Goal: Task Accomplishment & Management: Manage account settings

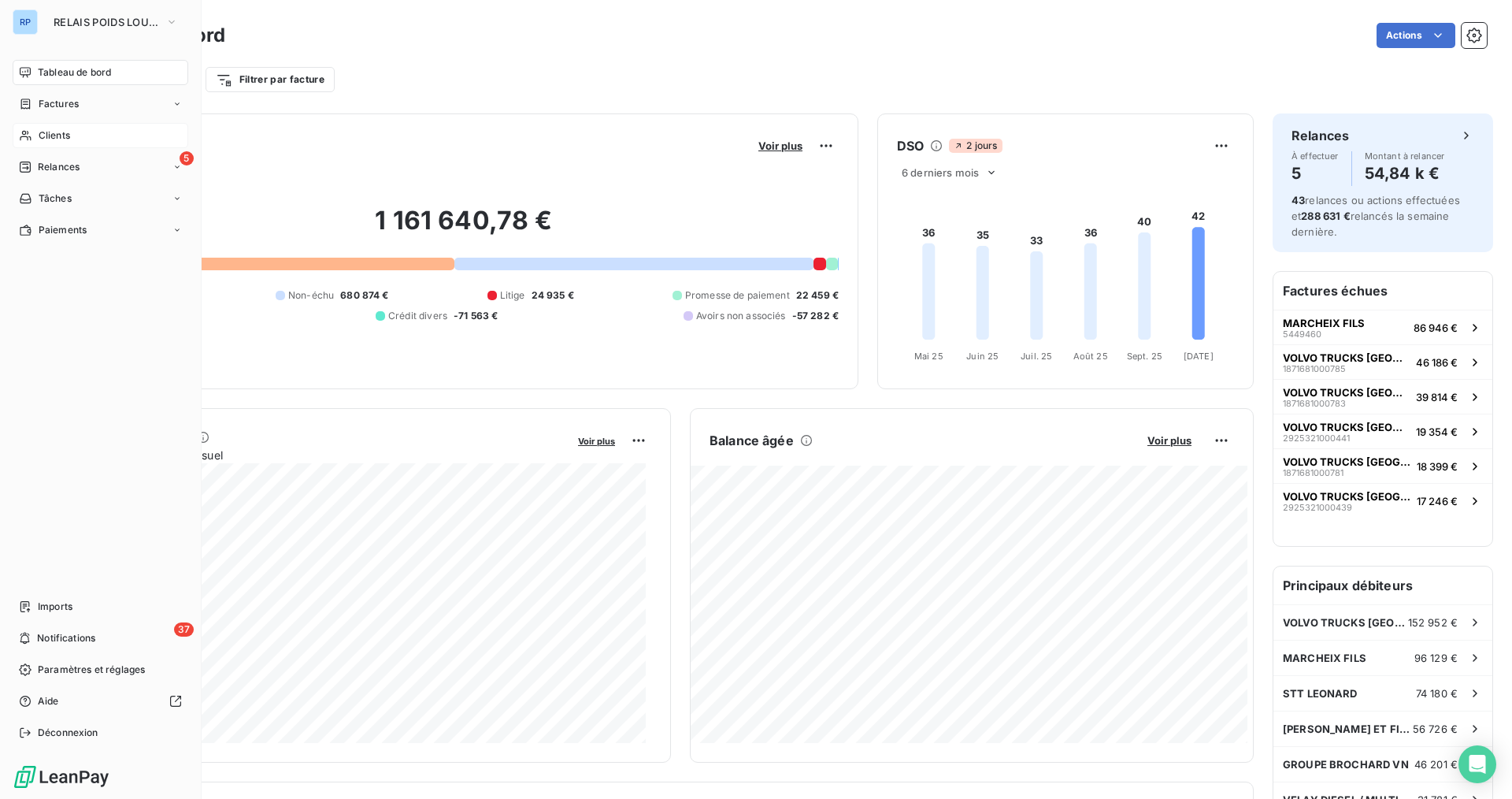
click at [58, 133] on span "Clients" at bounding box center [54, 135] width 32 height 14
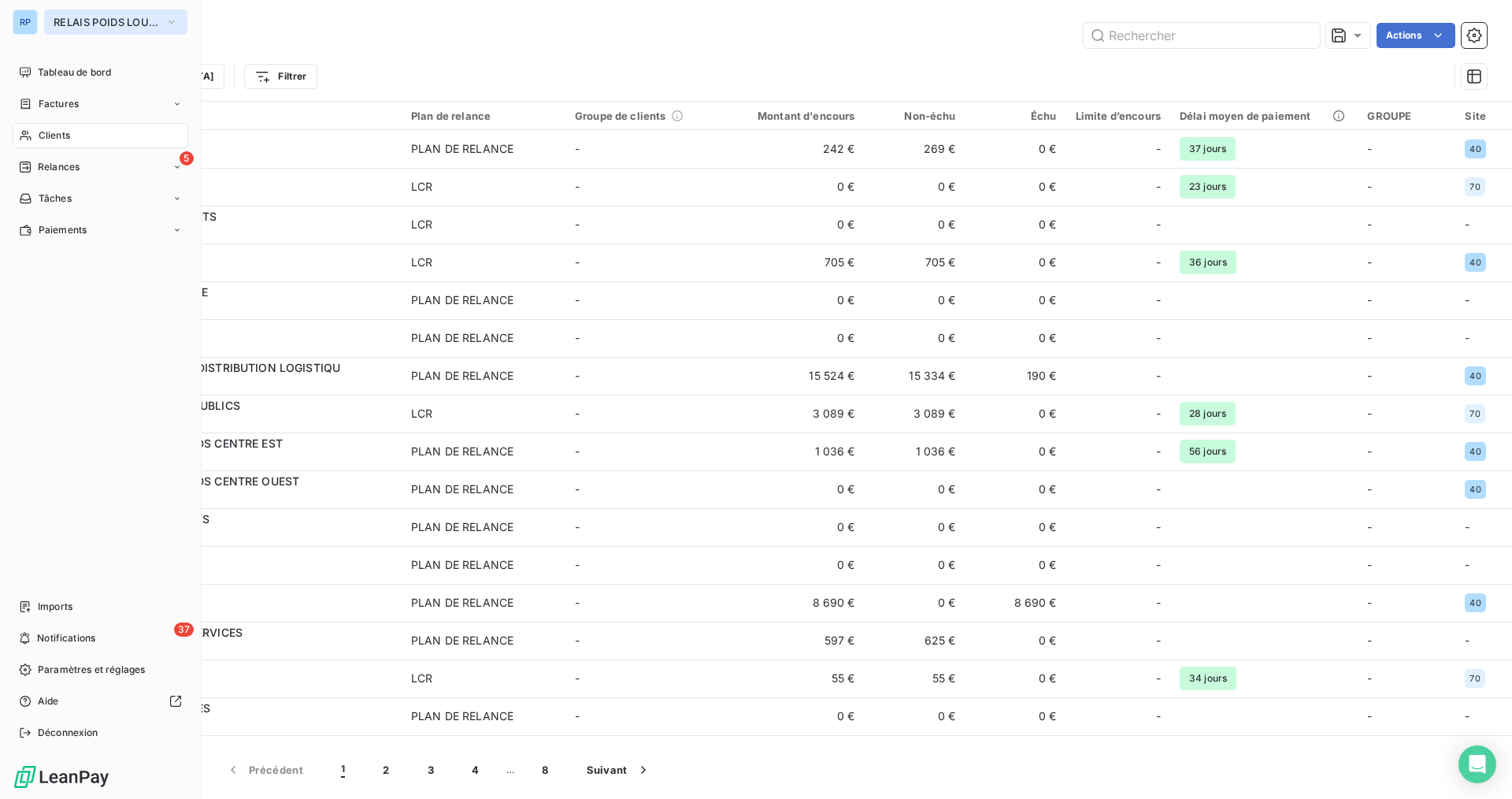
click at [151, 26] on span "RELAIS POIDS LOURDS AUVERGNE" at bounding box center [106, 22] width 105 height 12
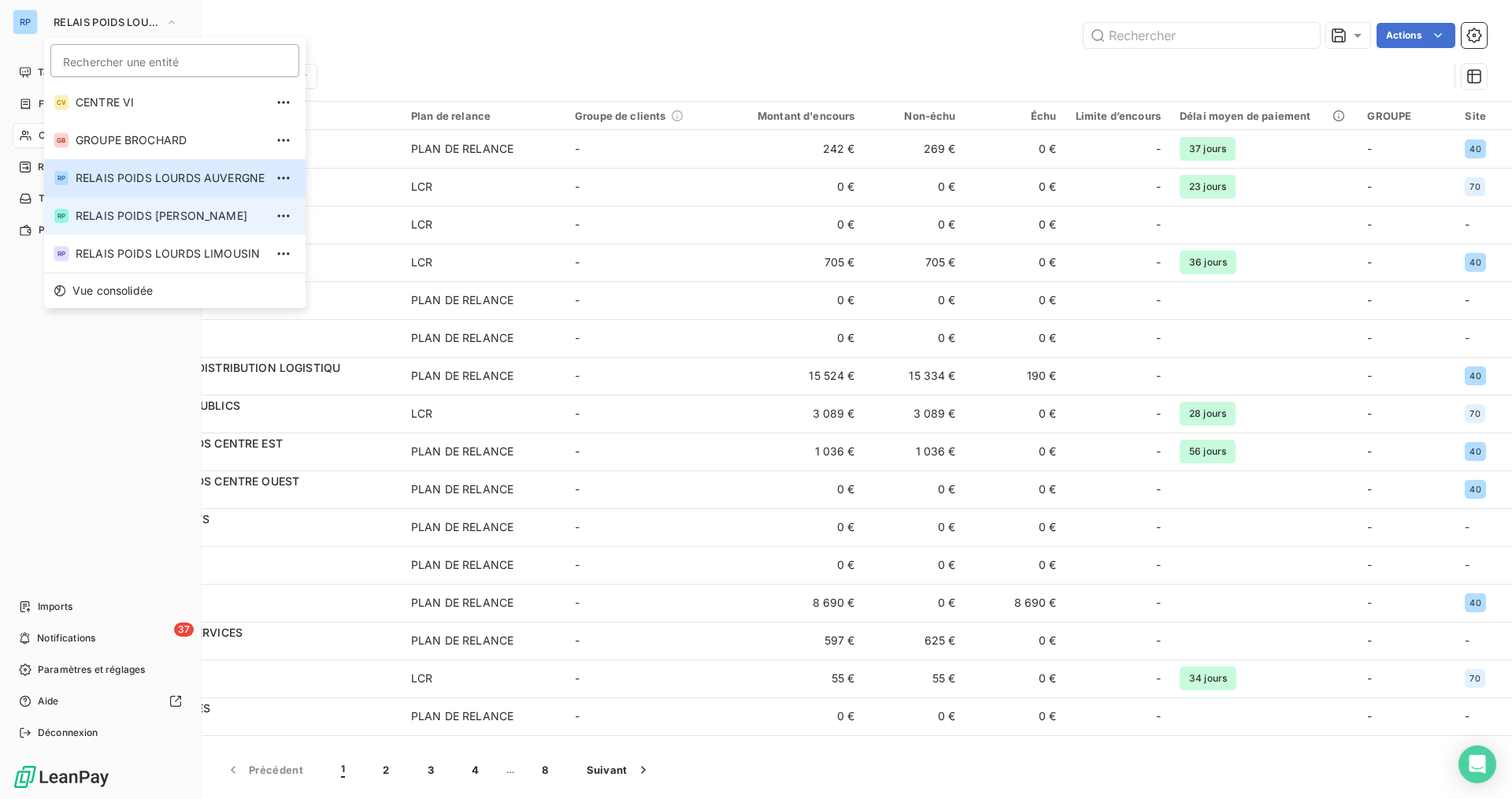
click at [208, 221] on span "RELAIS POIDS [PERSON_NAME]" at bounding box center [169, 216] width 189 height 16
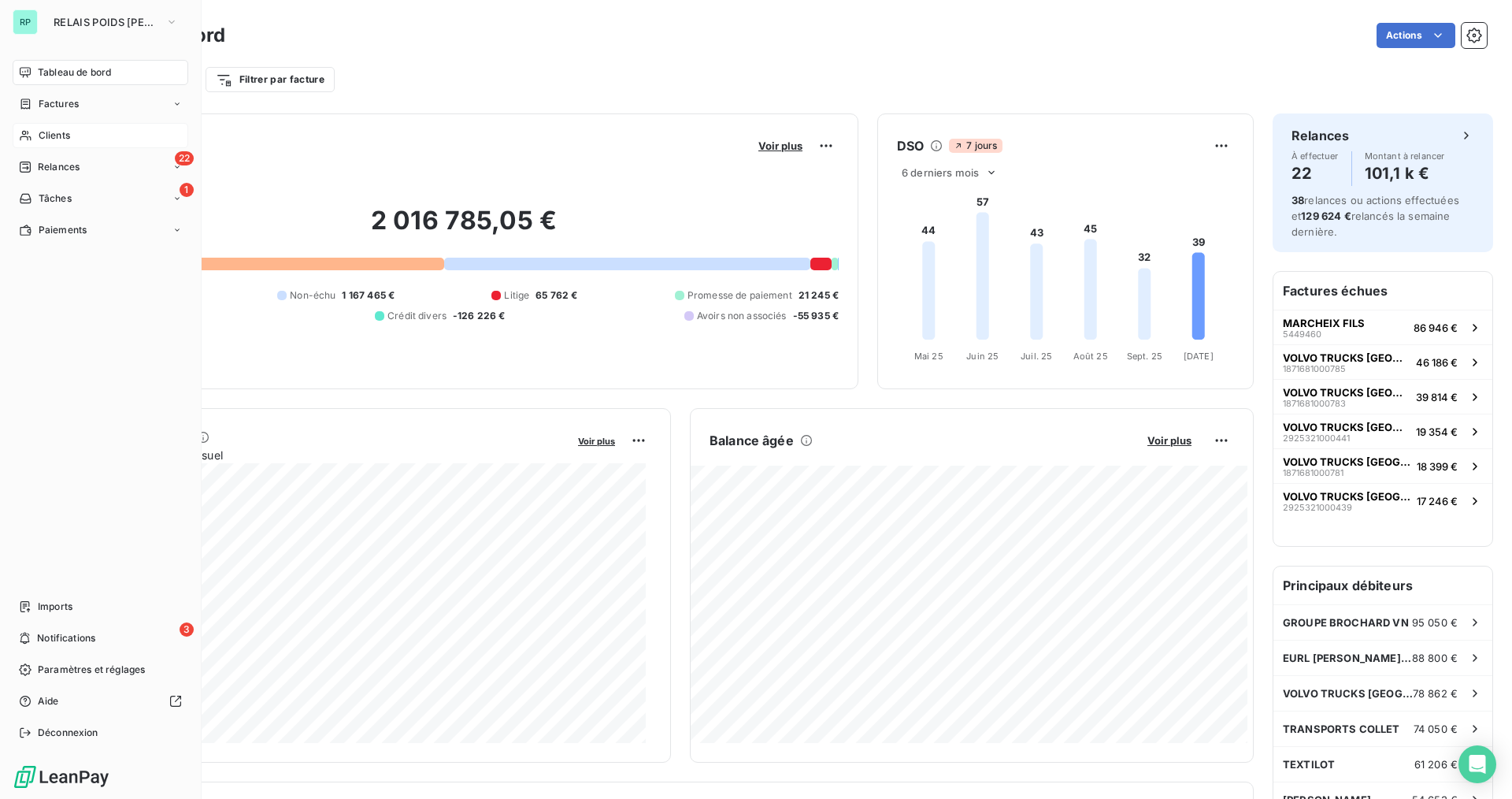
click at [67, 134] on span "Clients" at bounding box center [54, 135] width 32 height 14
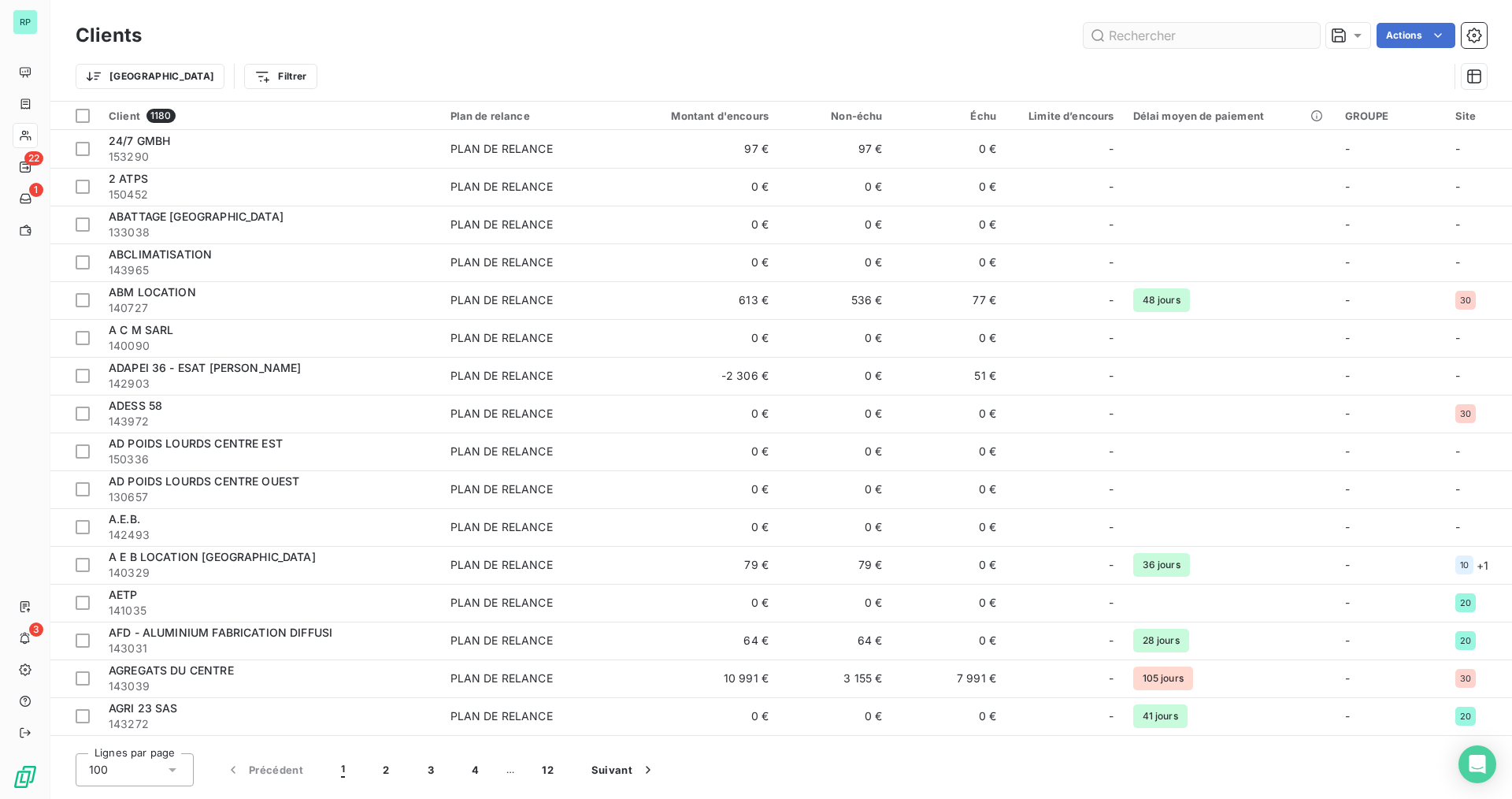
click at [1241, 32] on input "text" at bounding box center [1201, 35] width 236 height 25
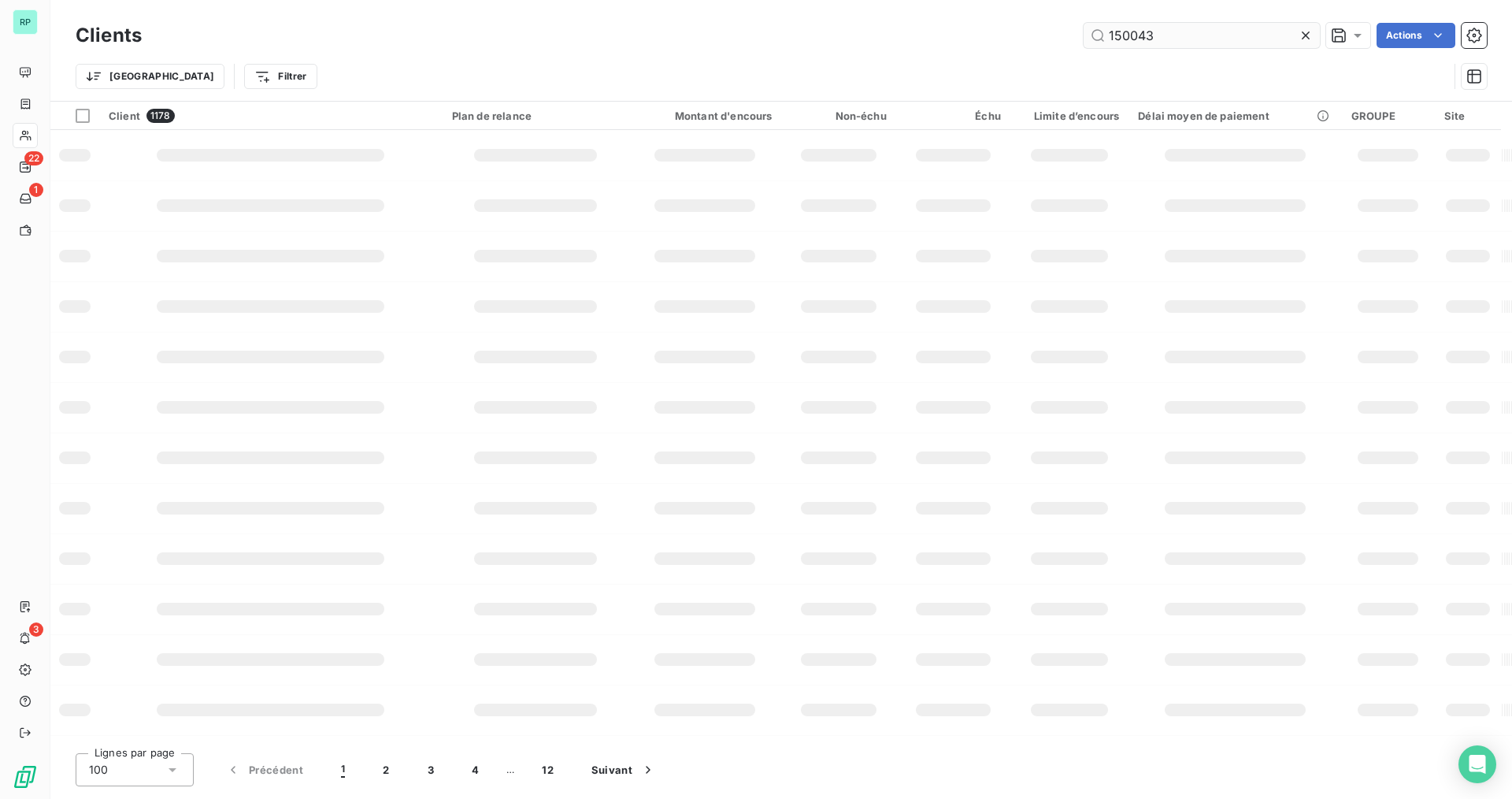
type input "150043"
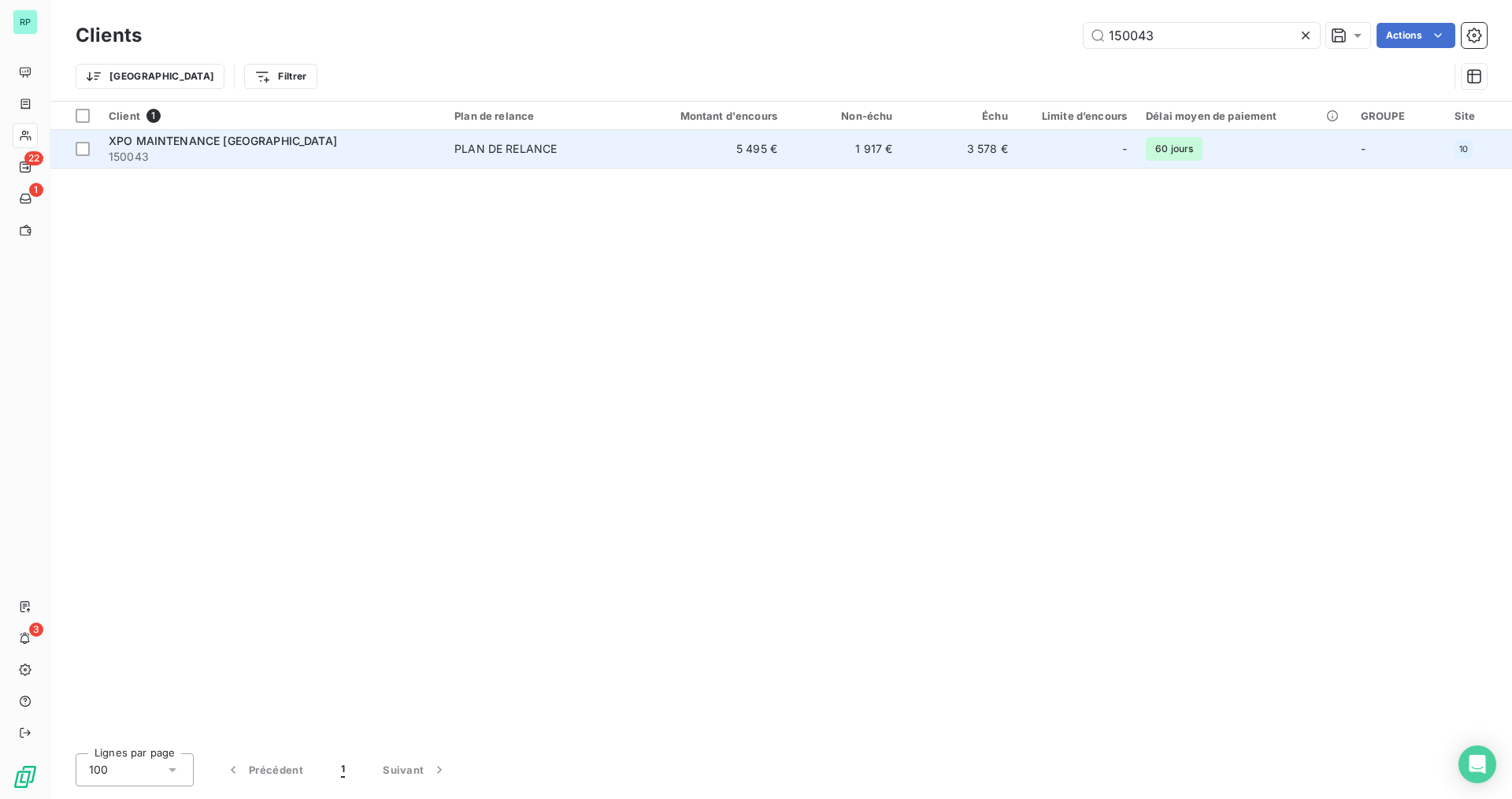
click at [267, 133] on div "XPO MAINTENANCE [GEOGRAPHIC_DATA]" at bounding box center [272, 141] width 327 height 16
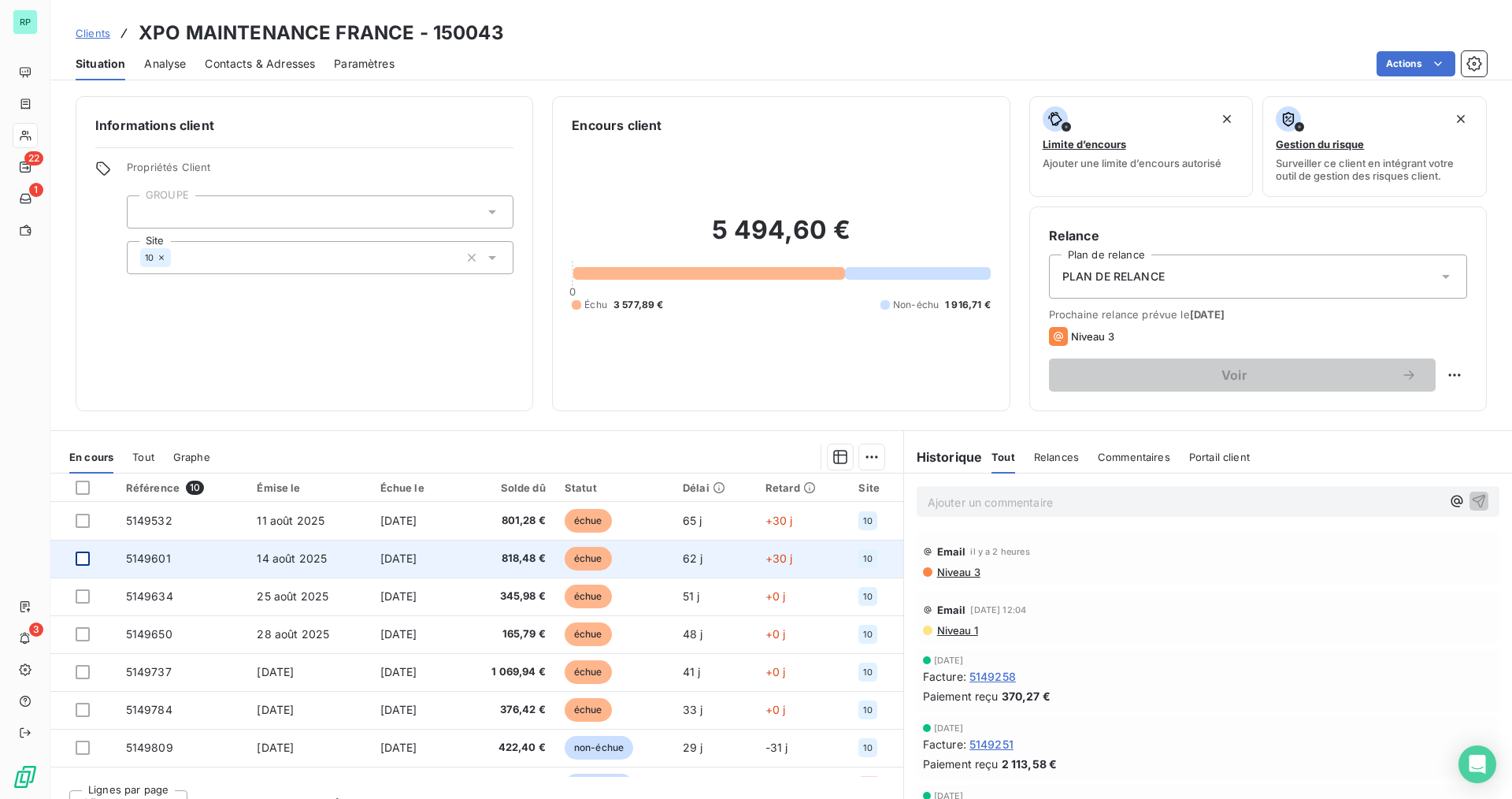
click at [80, 556] on div at bounding box center [83, 558] width 14 height 14
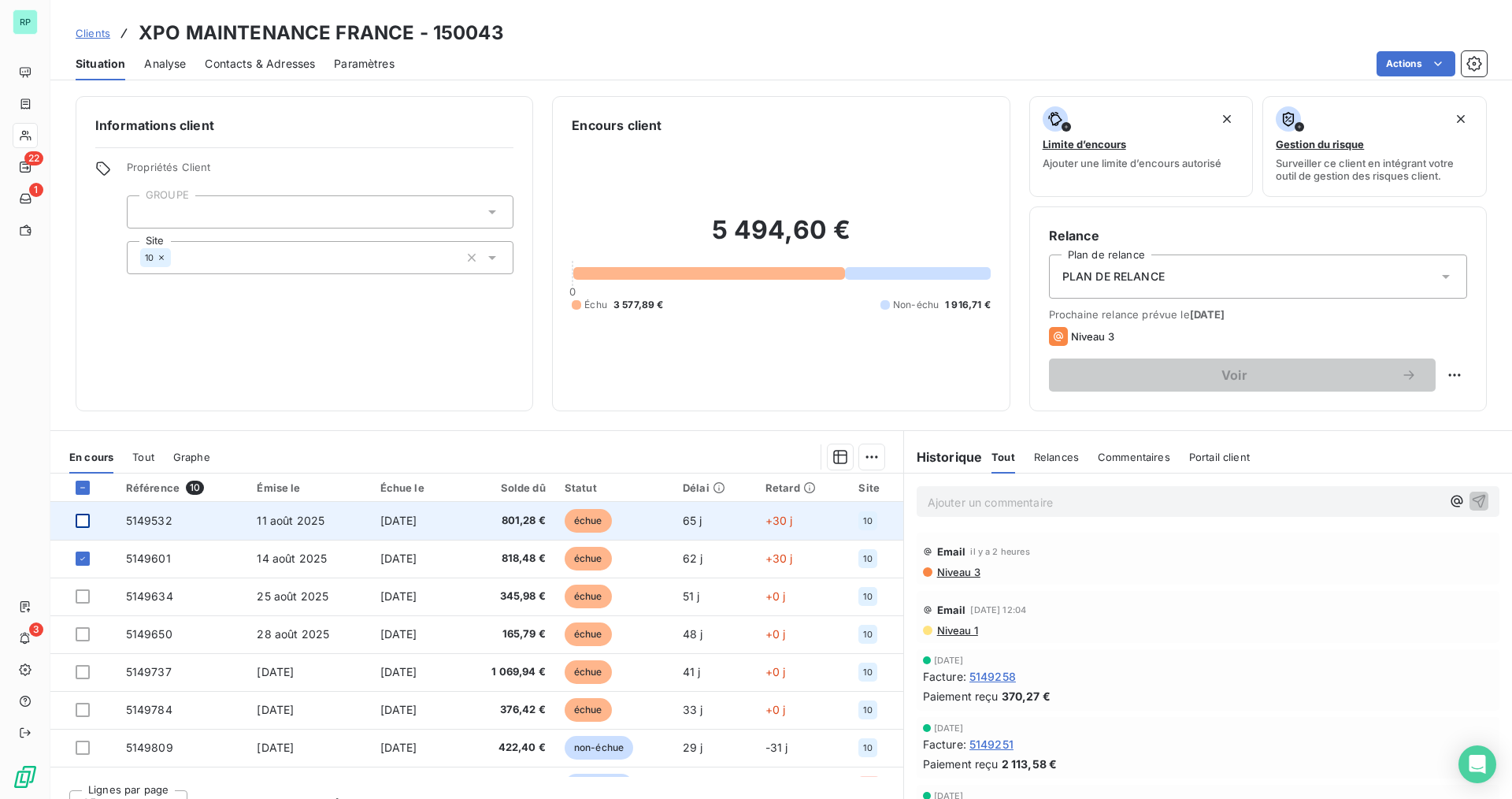
click at [85, 521] on div at bounding box center [83, 521] width 14 height 14
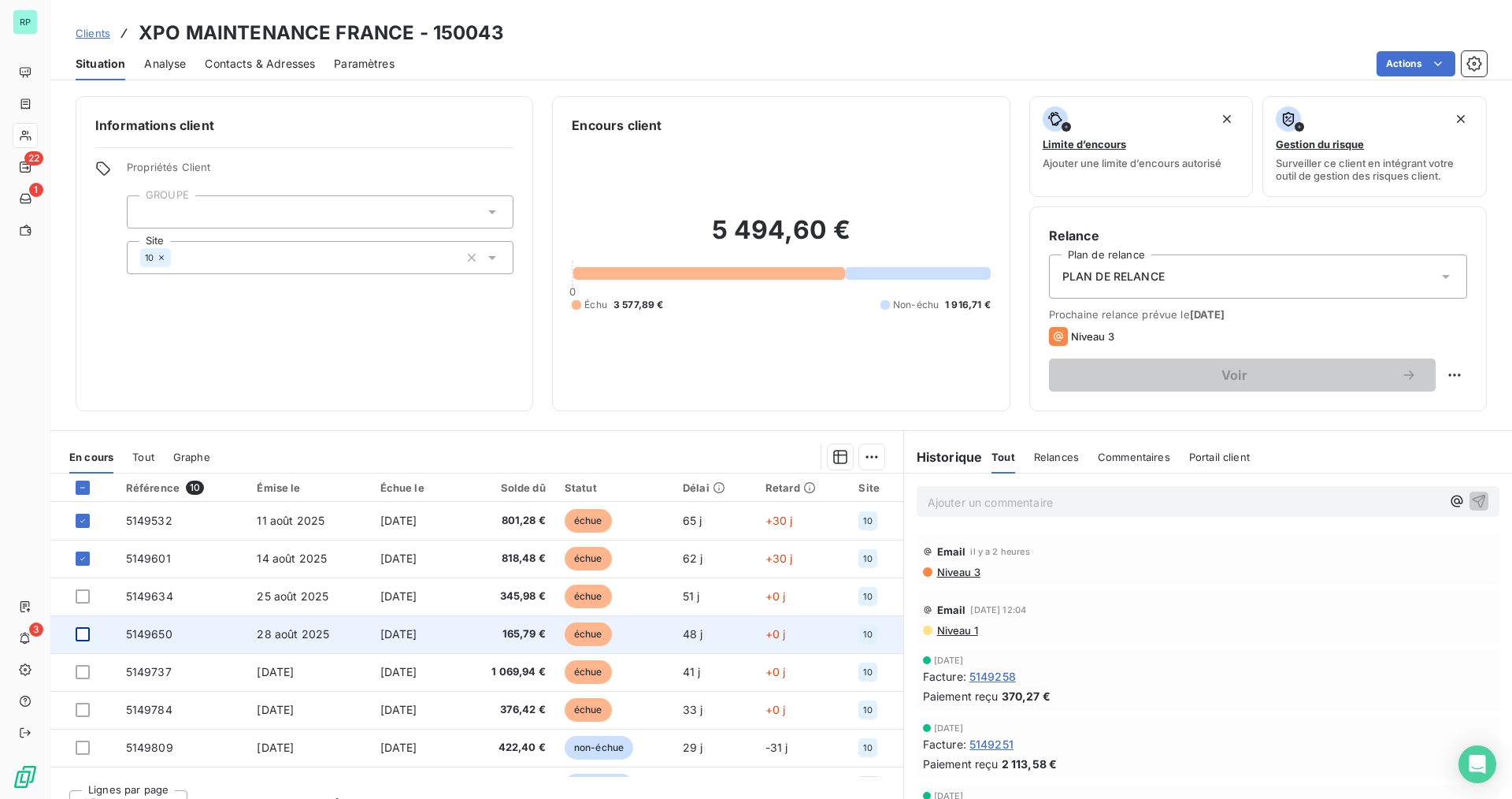
click at [83, 630] on div at bounding box center [83, 634] width 14 height 14
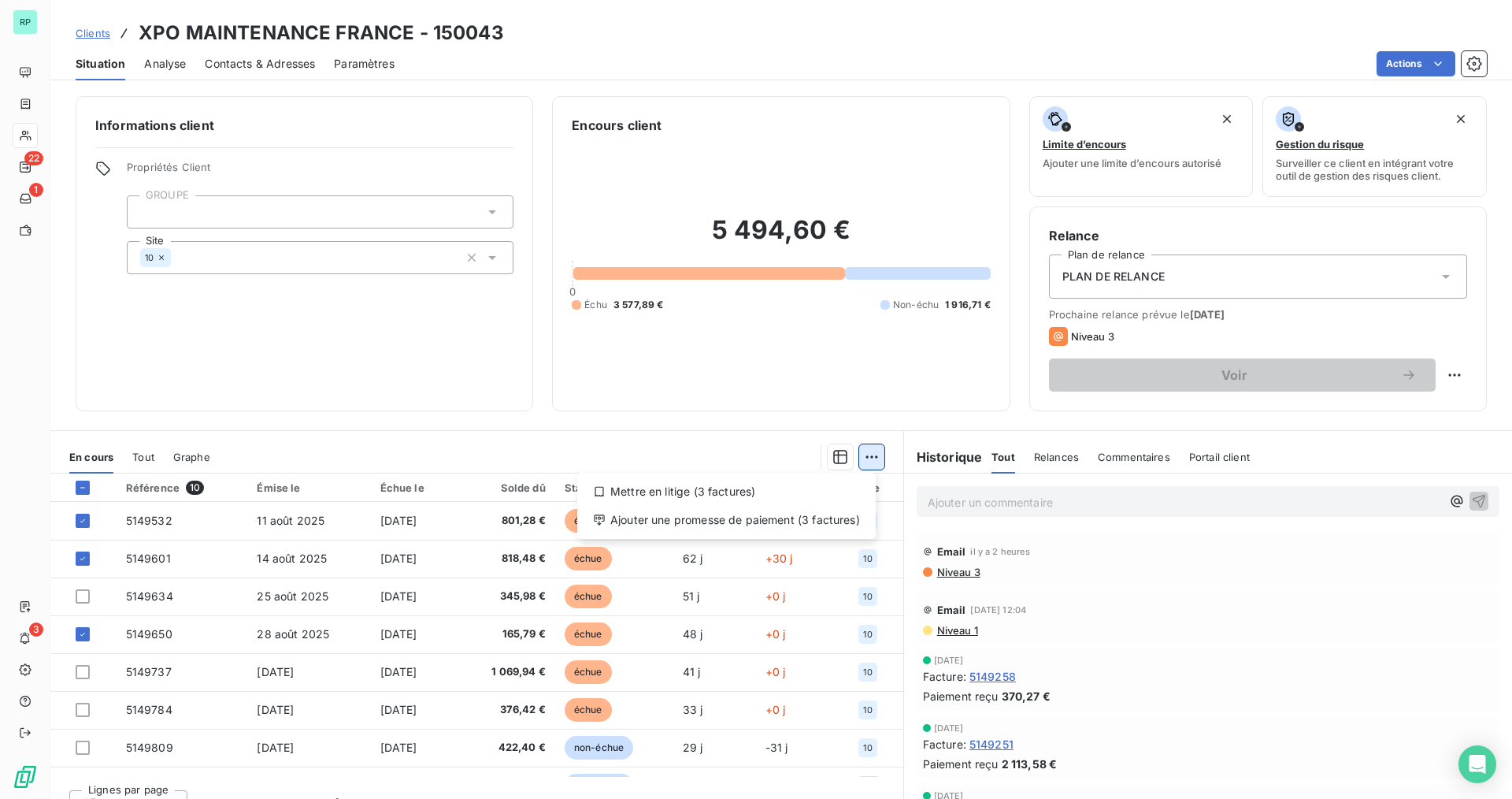
click at [868, 454] on html "RP 22 1 3 Clients XPO MAINTENANCE FRANCE - 150043 Situation Analyse Contacts & …" at bounding box center [756, 400] width 1512 height 799
click at [791, 526] on div "Ajouter une promesse de paiement (3 factures)" at bounding box center [727, 520] width 286 height 25
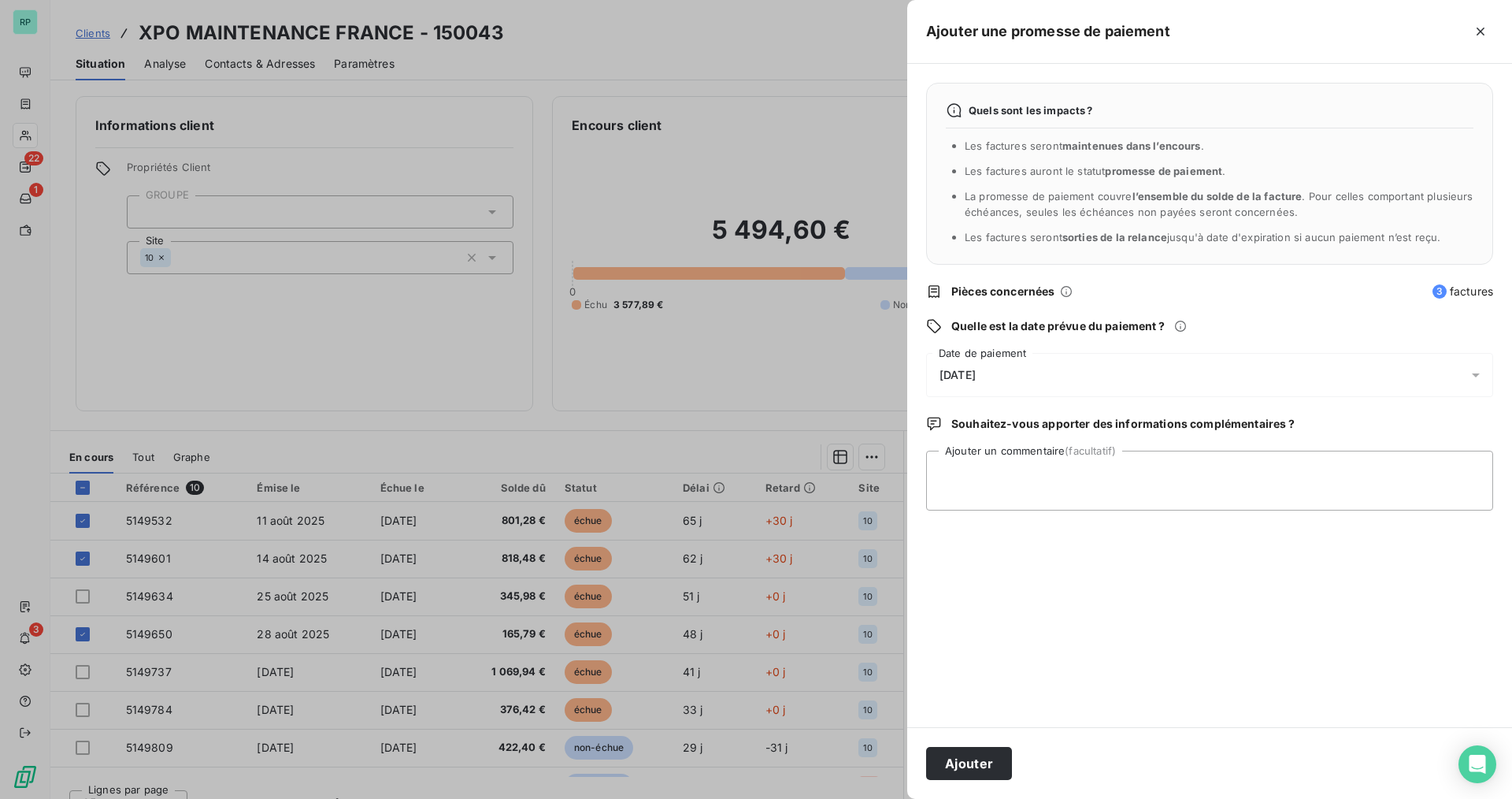
click at [976, 372] on span "[DATE]" at bounding box center [957, 375] width 36 height 12
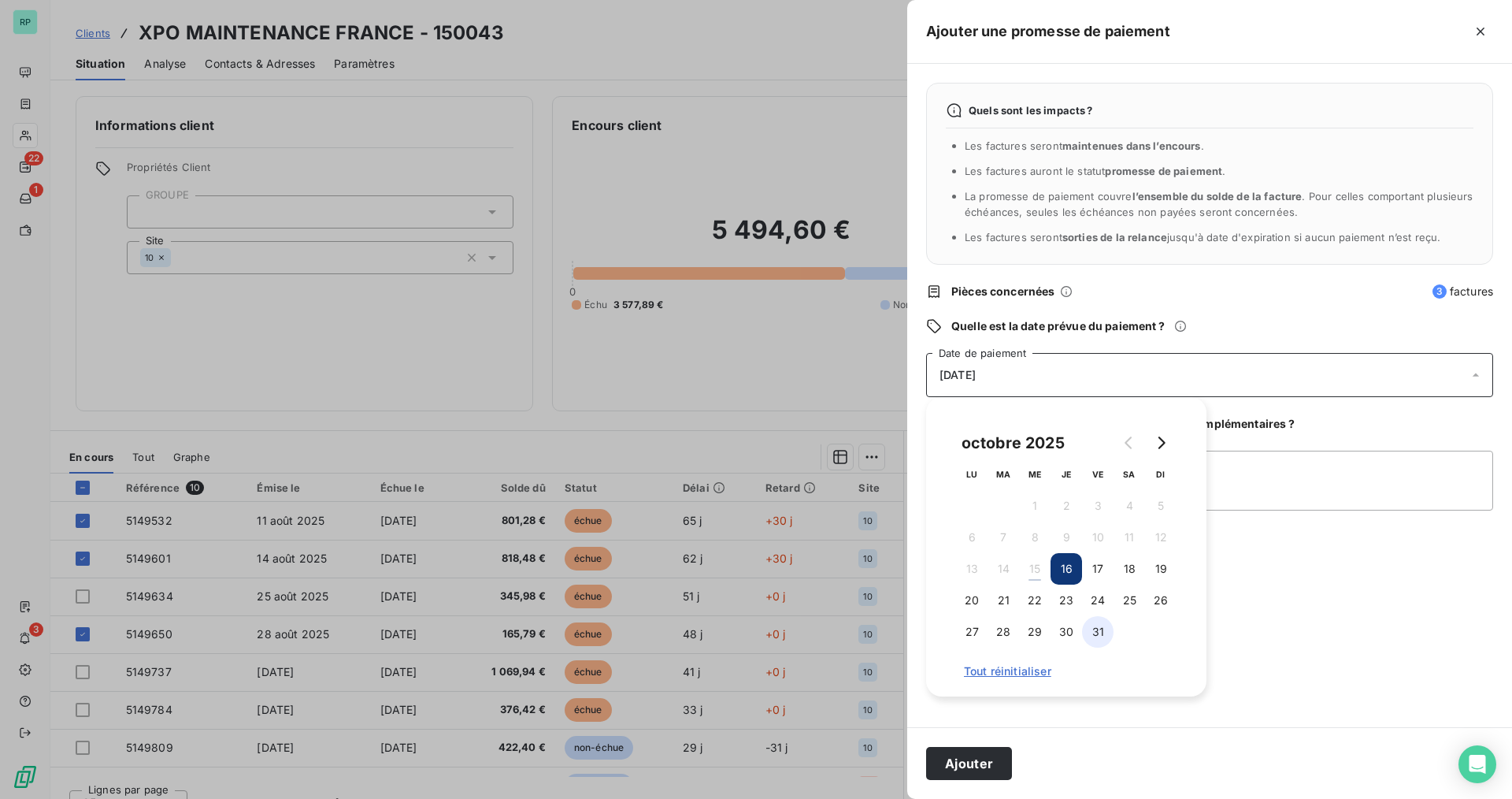
drag, startPoint x: 1099, startPoint y: 637, endPoint x: 1101, endPoint y: 625, distance: 12.2
click at [1099, 635] on button "31" at bounding box center [1098, 631] width 32 height 32
click at [1267, 486] on textarea "Ajouter un commentaire (facultatif)" at bounding box center [1210, 480] width 567 height 60
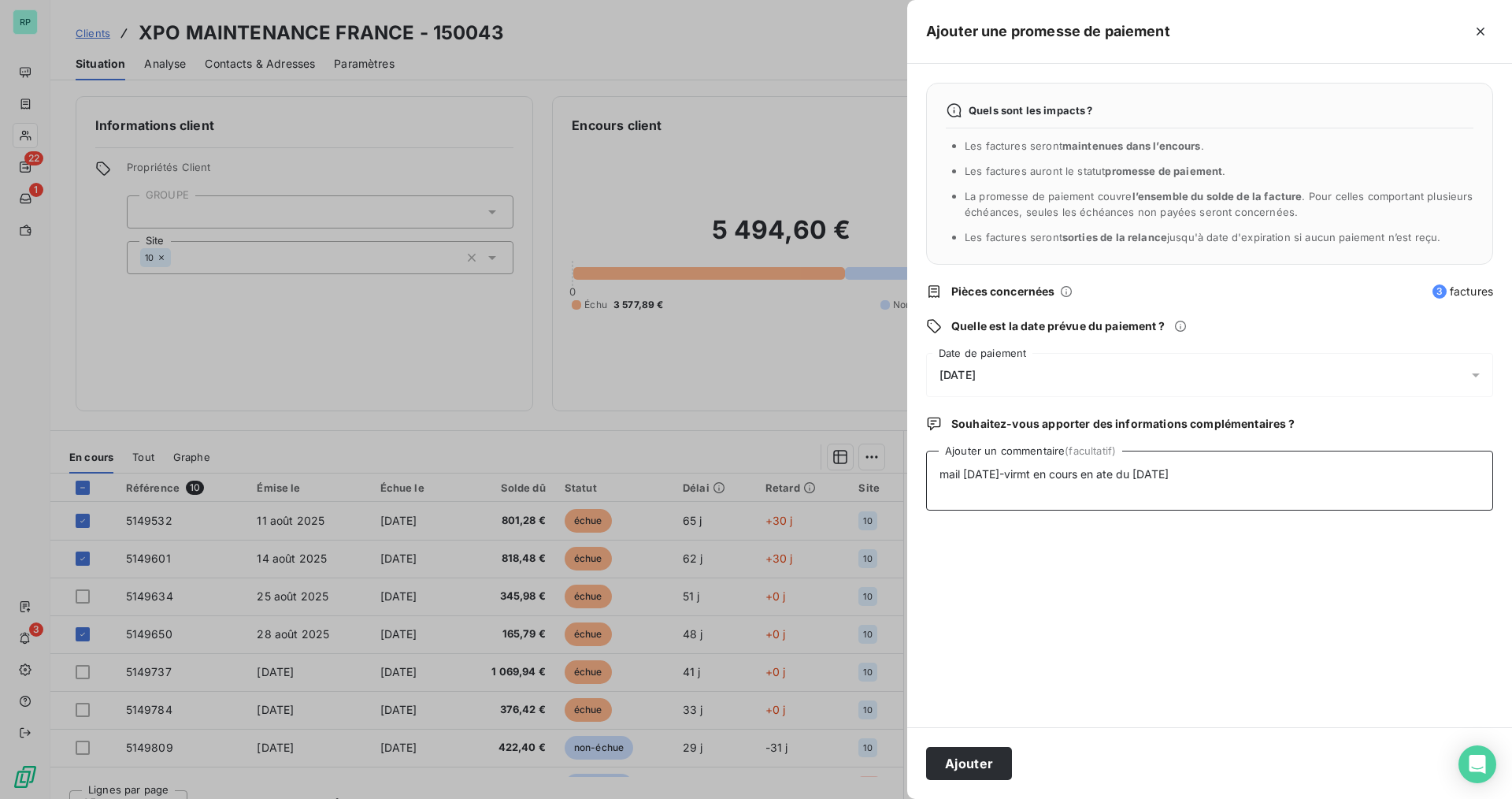
drag, startPoint x: 1105, startPoint y: 475, endPoint x: 1112, endPoint y: 479, distance: 8.1
click at [1105, 476] on textarea "mail [DATE]-virmt en cours en ate du [DATE]" at bounding box center [1210, 480] width 567 height 60
click at [1111, 482] on textarea "mail [DATE]-virmt en cours en ate du [DATE]" at bounding box center [1210, 480] width 567 height 60
click at [1111, 479] on textarea "mail [DATE]-virmt en cours en ate du [DATE]" at bounding box center [1210, 480] width 567 height 60
click at [1108, 475] on textarea "mail [DATE]-virmt en cours en ate du [DATE]" at bounding box center [1210, 480] width 567 height 60
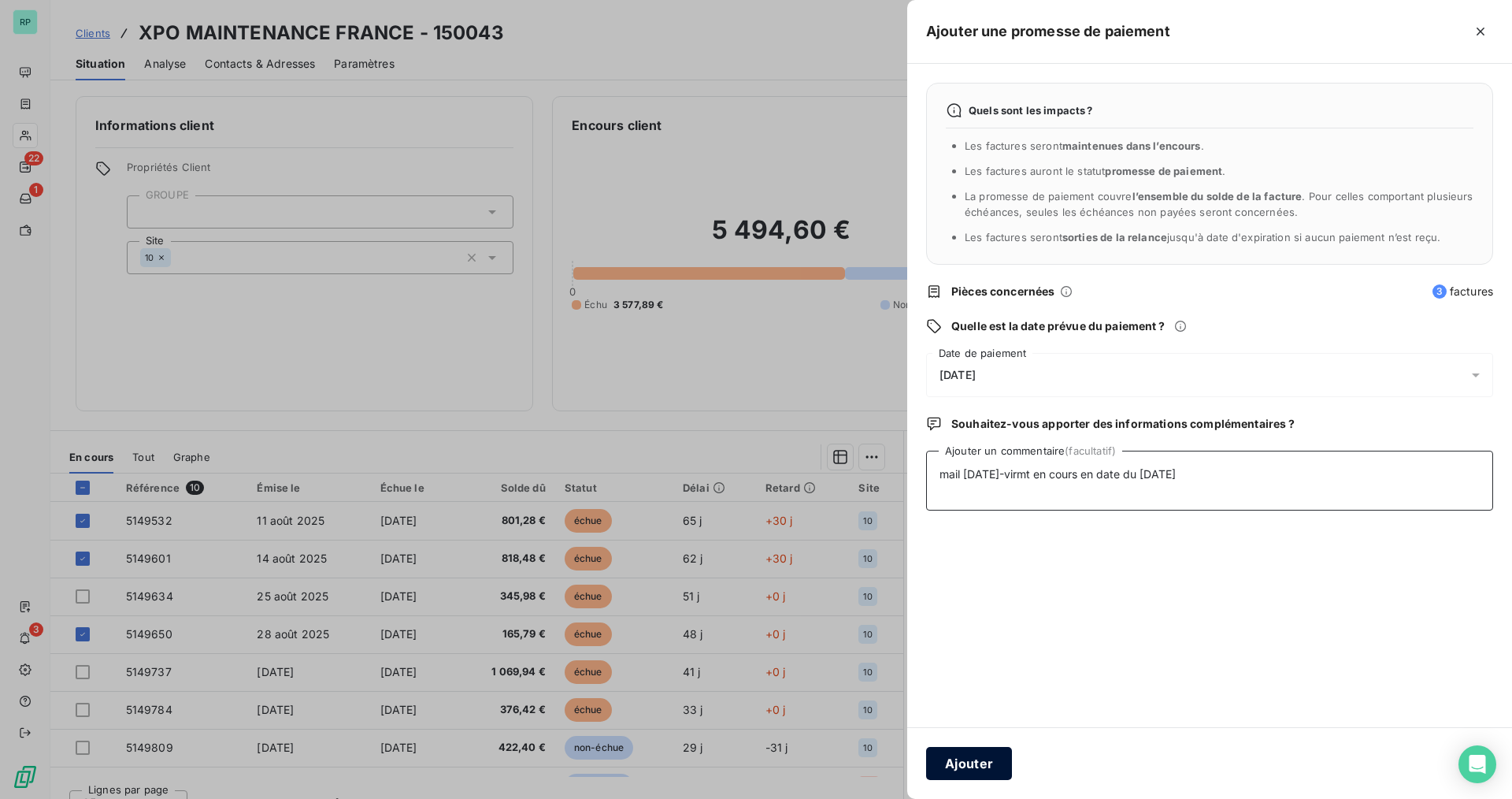
type textarea "mail [DATE]-virmt en cours en date du [DATE]"
click at [1000, 759] on button "Ajouter" at bounding box center [969, 763] width 86 height 33
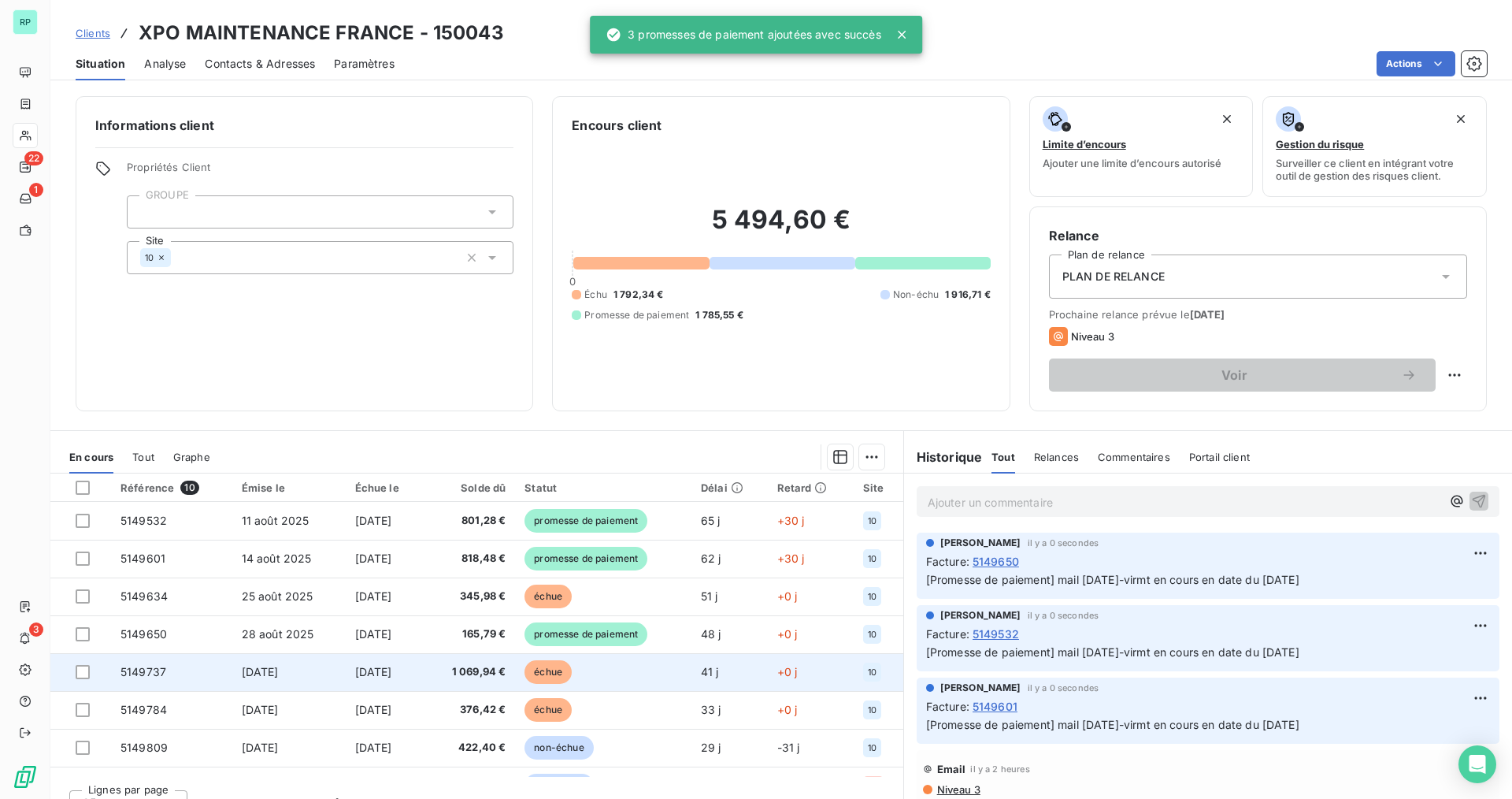
click at [75, 676] on td at bounding box center [80, 672] width 61 height 38
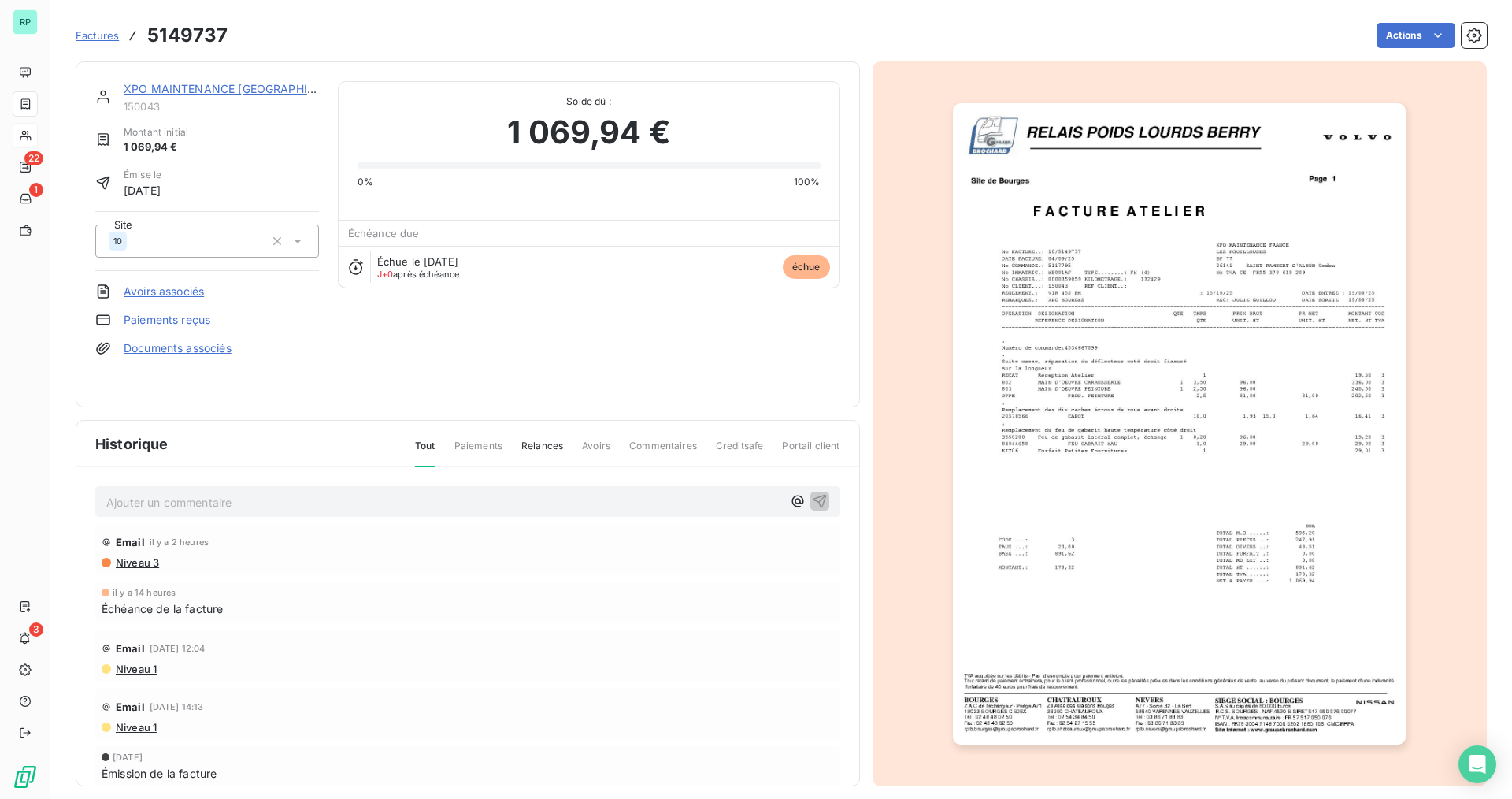
click at [167, 92] on link "XPO MAINTENANCE [GEOGRAPHIC_DATA]" at bounding box center [238, 88] width 229 height 13
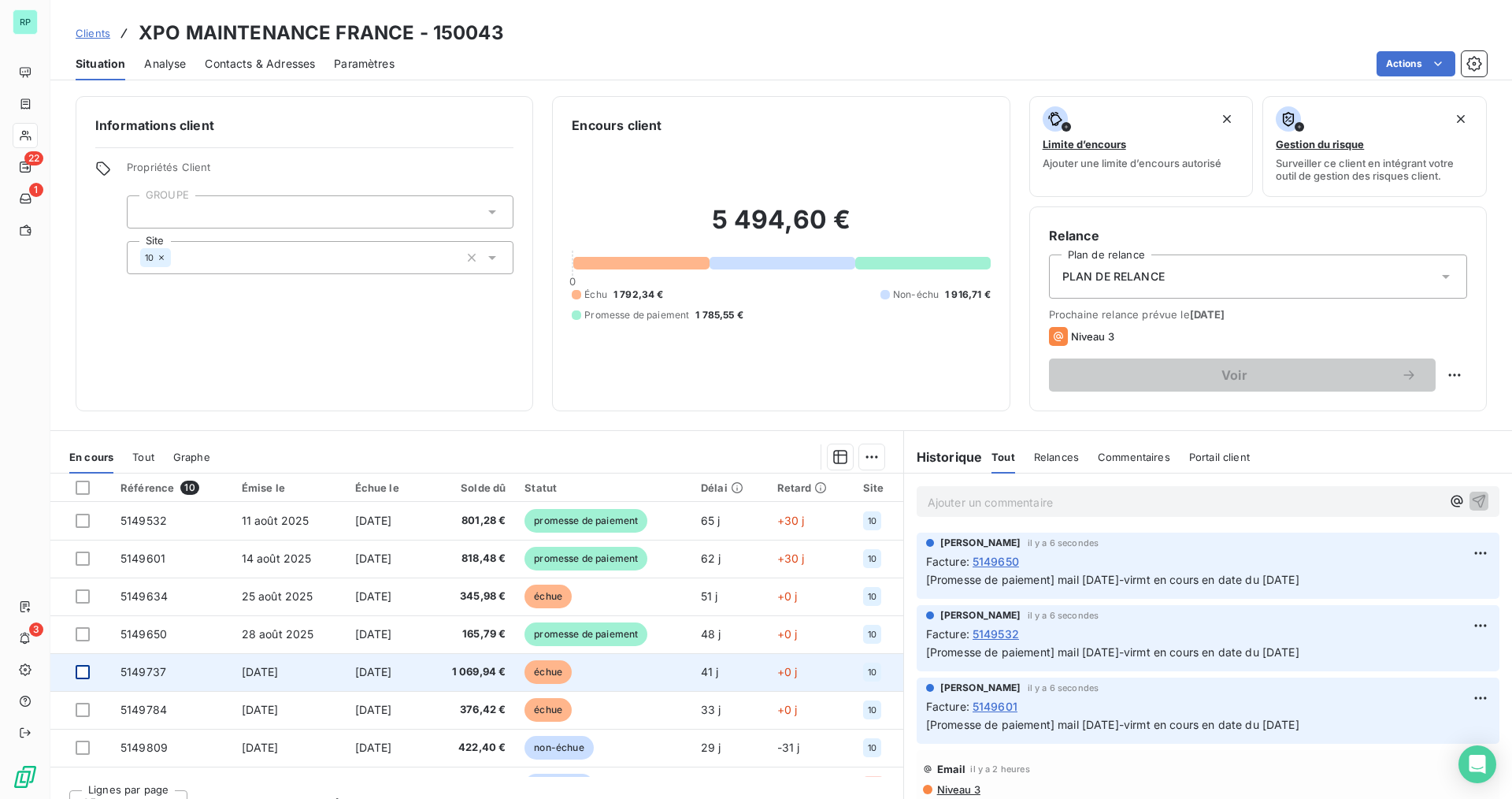
click at [86, 672] on div at bounding box center [83, 672] width 14 height 14
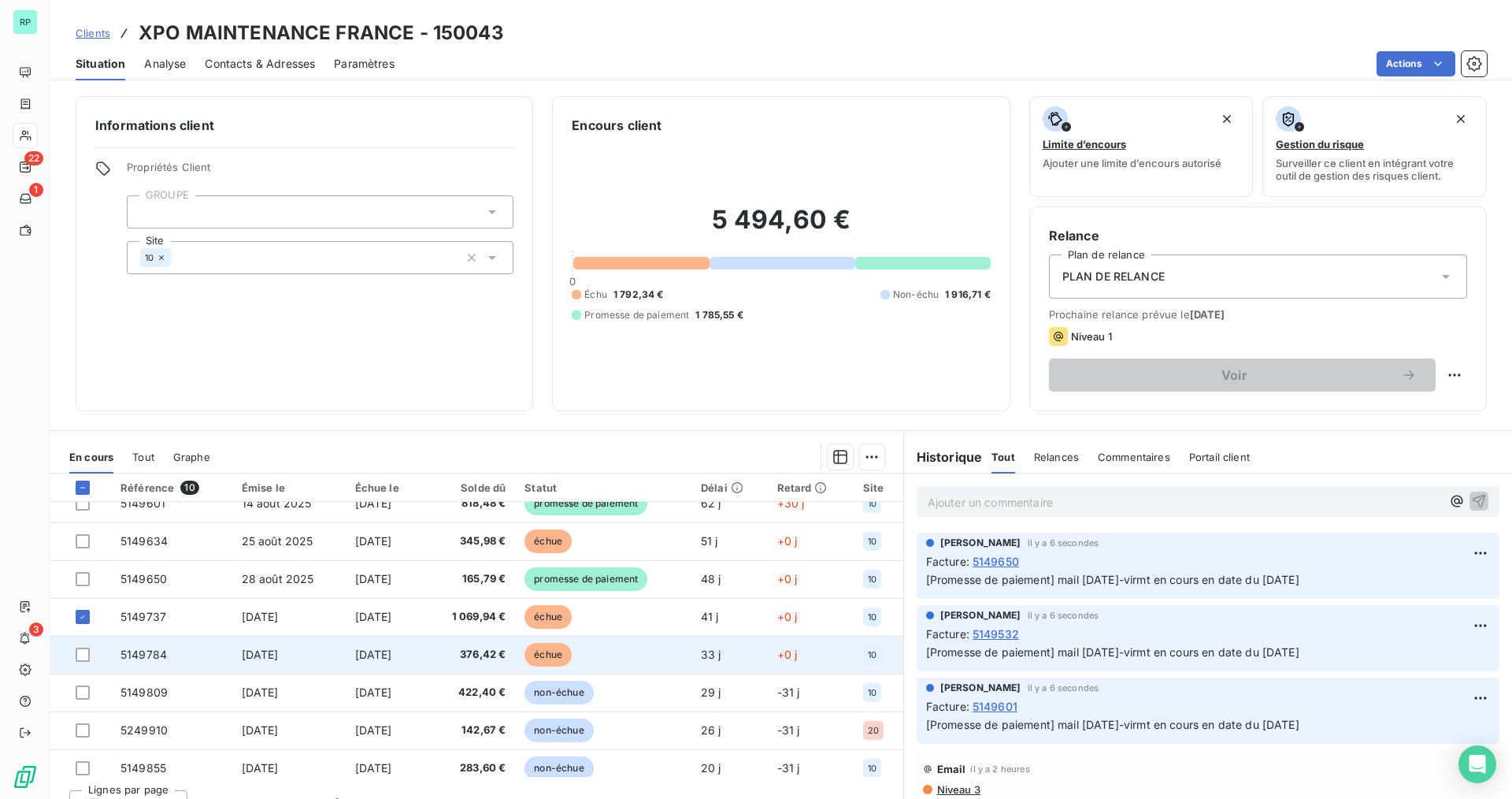
scroll to position [104, 0]
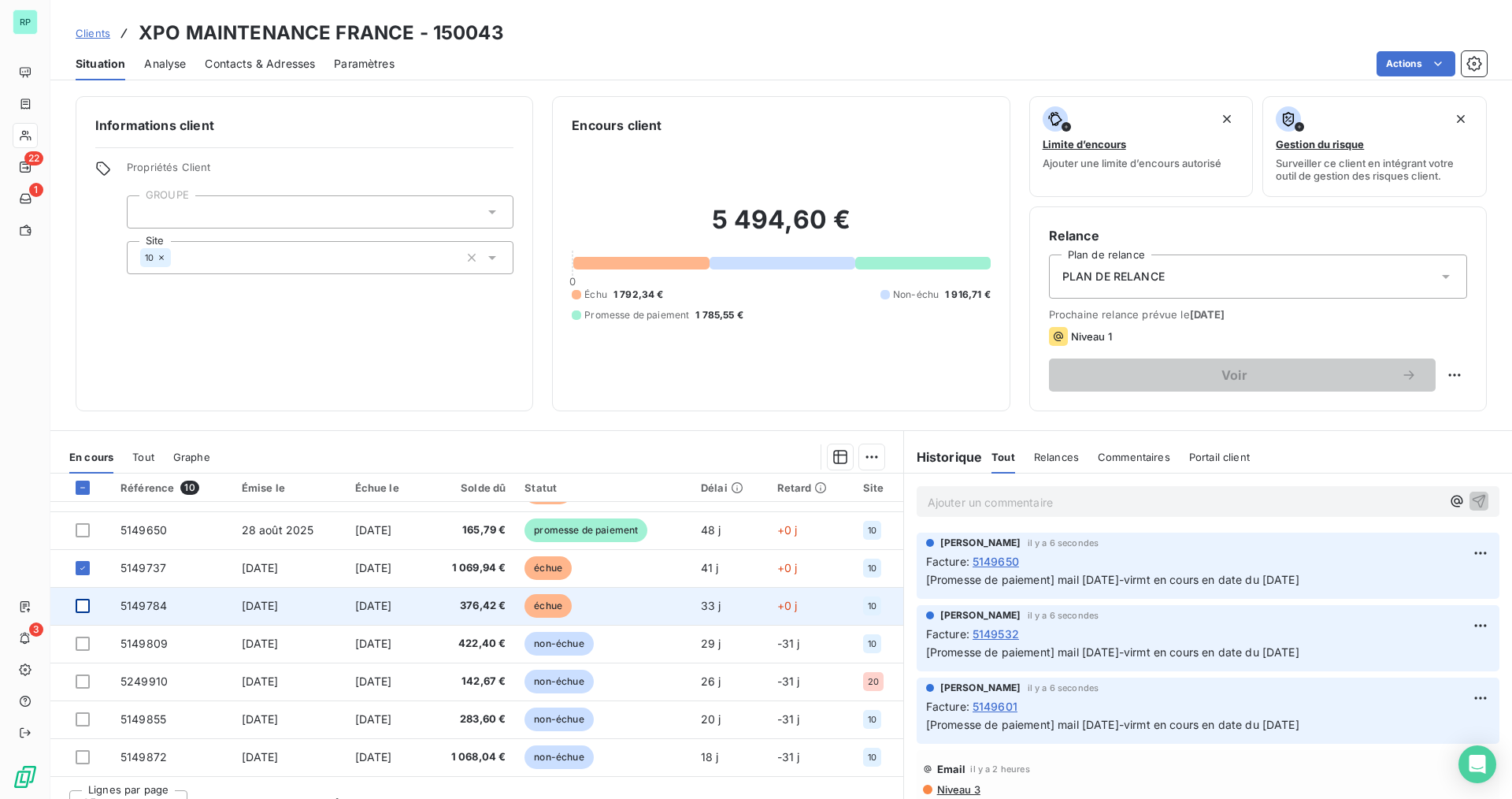
click at [80, 603] on div at bounding box center [83, 606] width 14 height 14
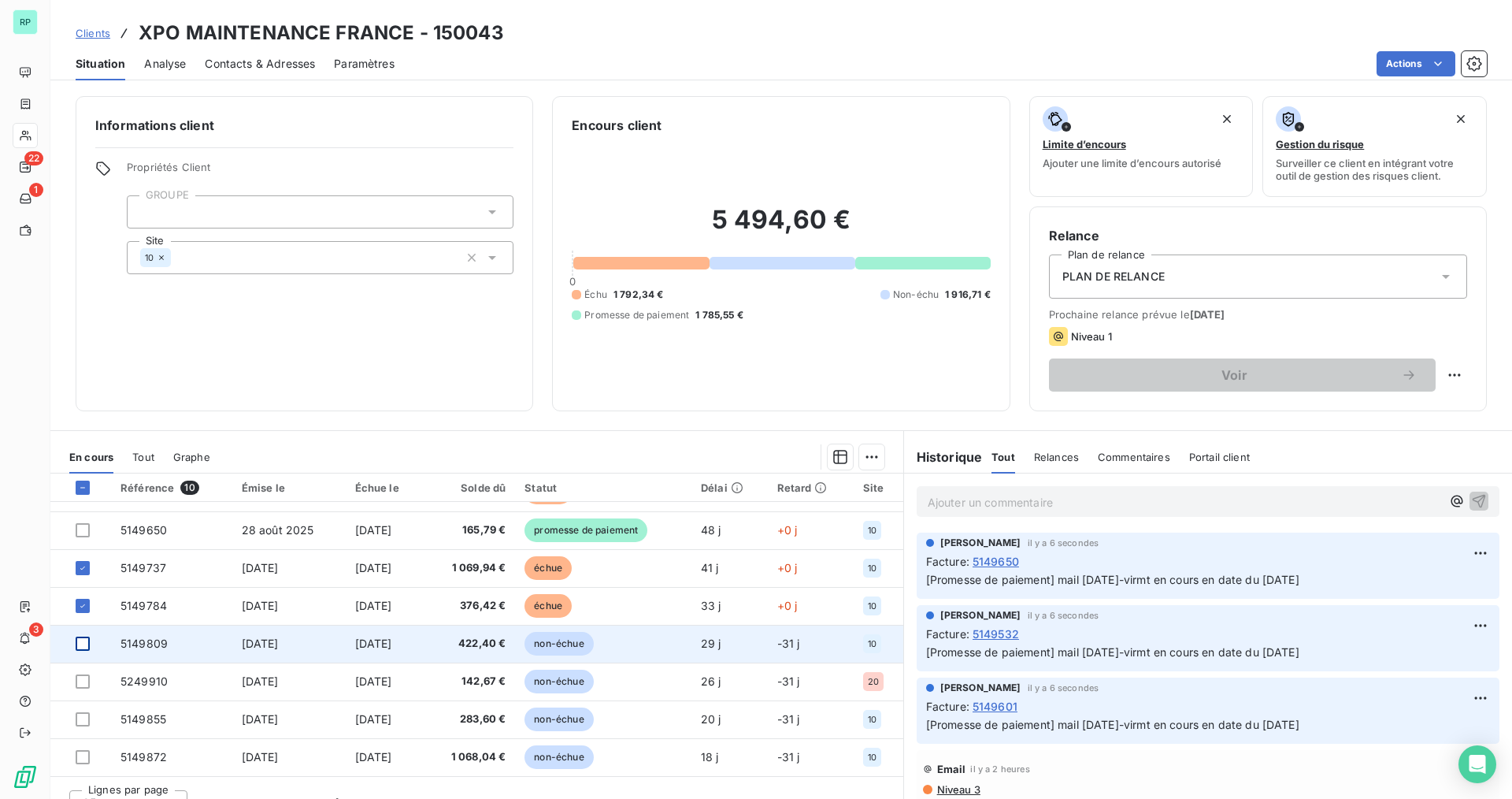
click at [83, 646] on div at bounding box center [83, 644] width 14 height 14
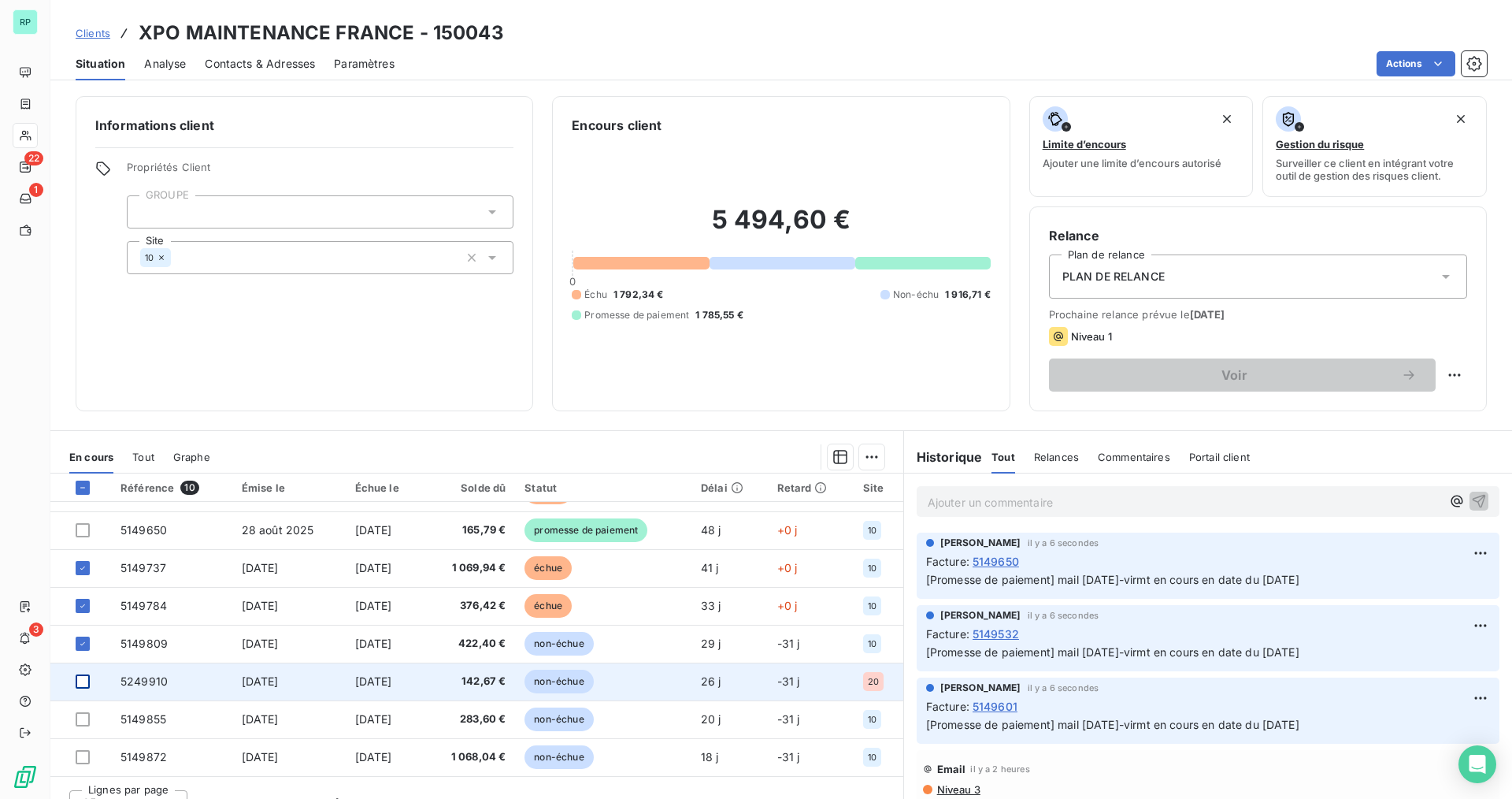
click at [83, 680] on div at bounding box center [83, 681] width 14 height 14
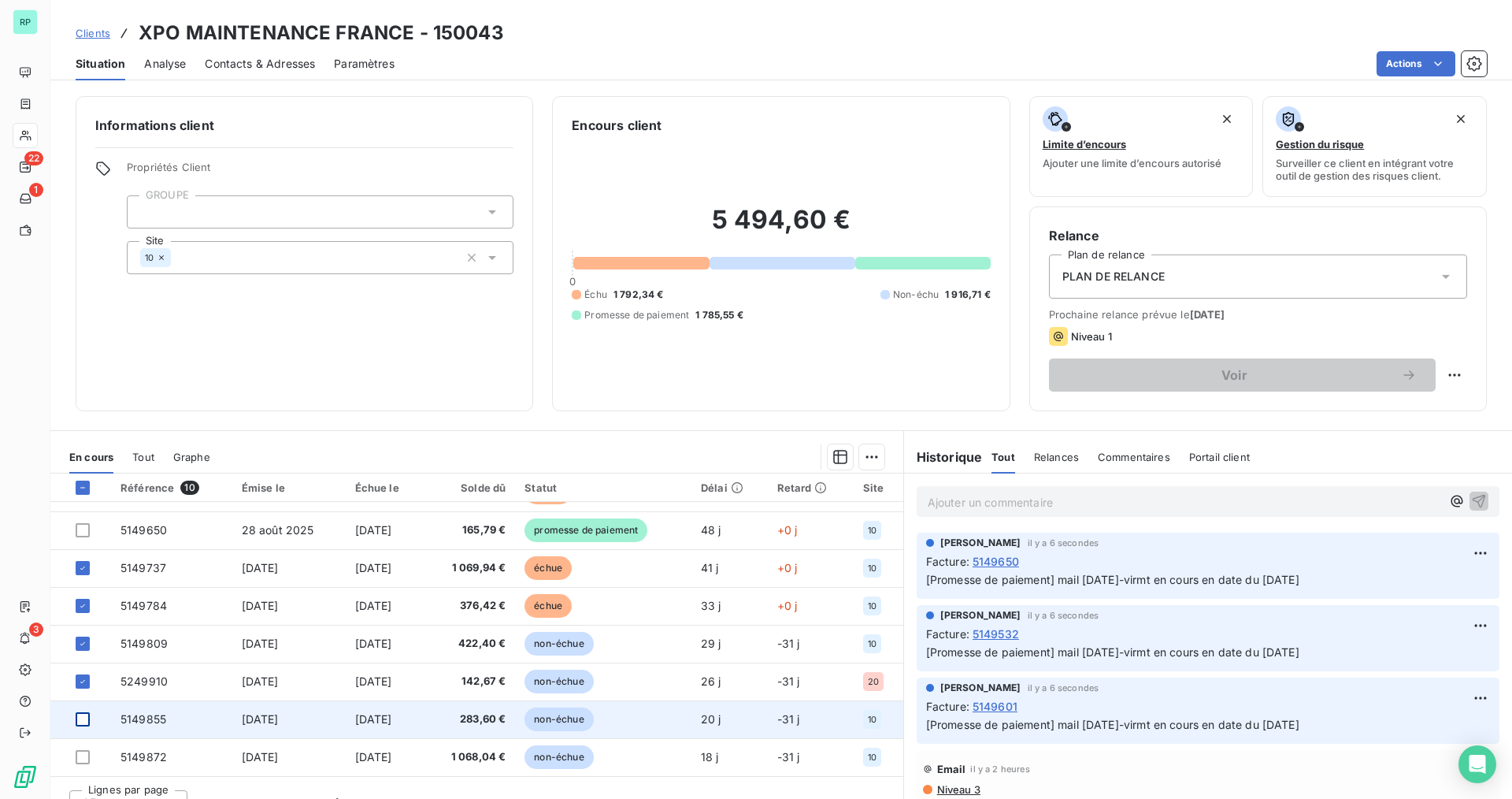
click at [82, 717] on div at bounding box center [83, 719] width 14 height 14
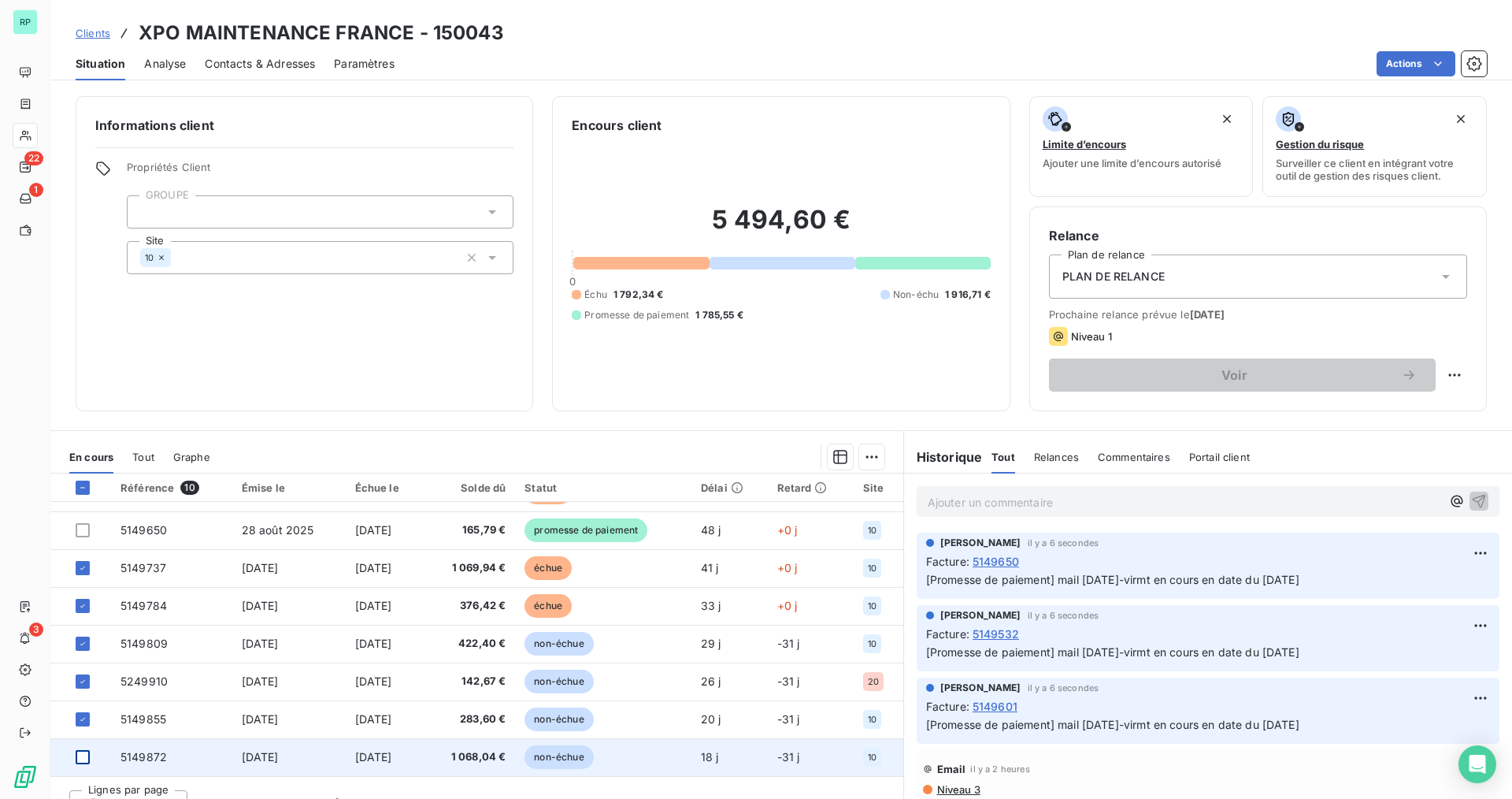
click at [83, 755] on div at bounding box center [83, 757] width 14 height 14
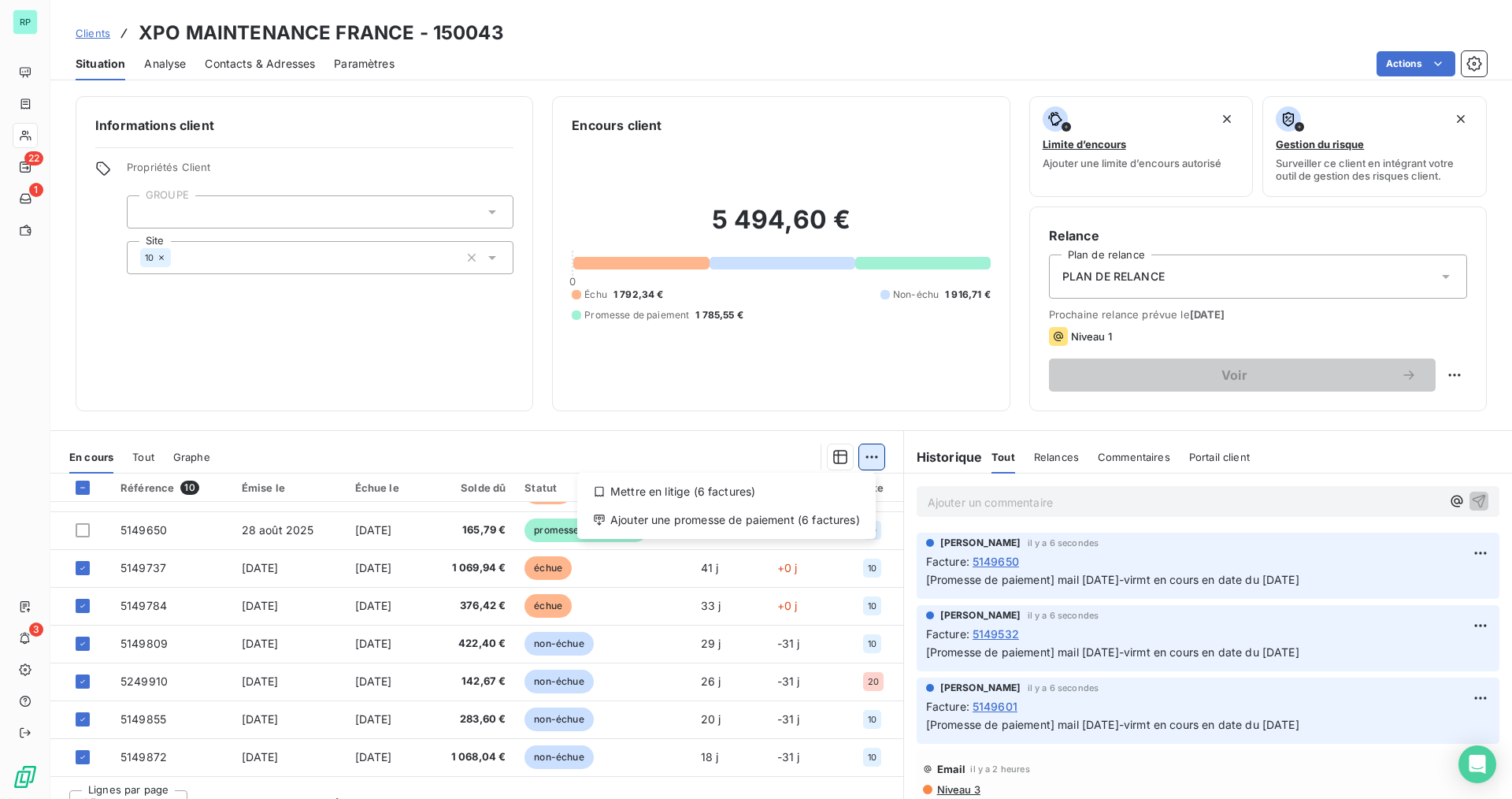
click at [856, 455] on html "RP 22 1 3 Clients XPO MAINTENANCE FRANCE - 150043 Situation Analyse Contacts & …" at bounding box center [756, 400] width 1512 height 799
click at [795, 516] on div "Ajouter une promesse de paiement (6 factures)" at bounding box center [727, 520] width 286 height 25
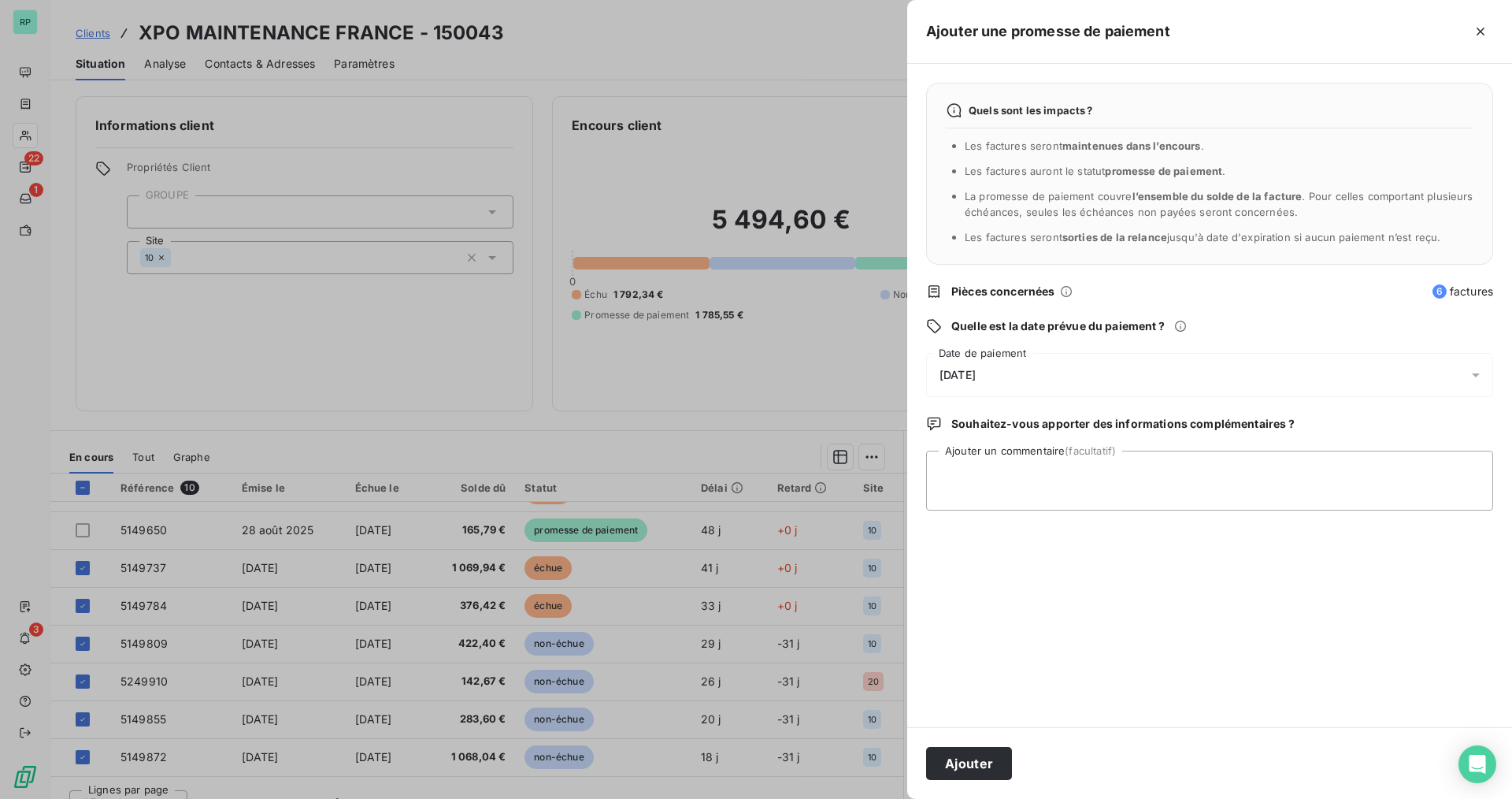
click at [976, 380] on span "[DATE]" at bounding box center [957, 375] width 36 height 12
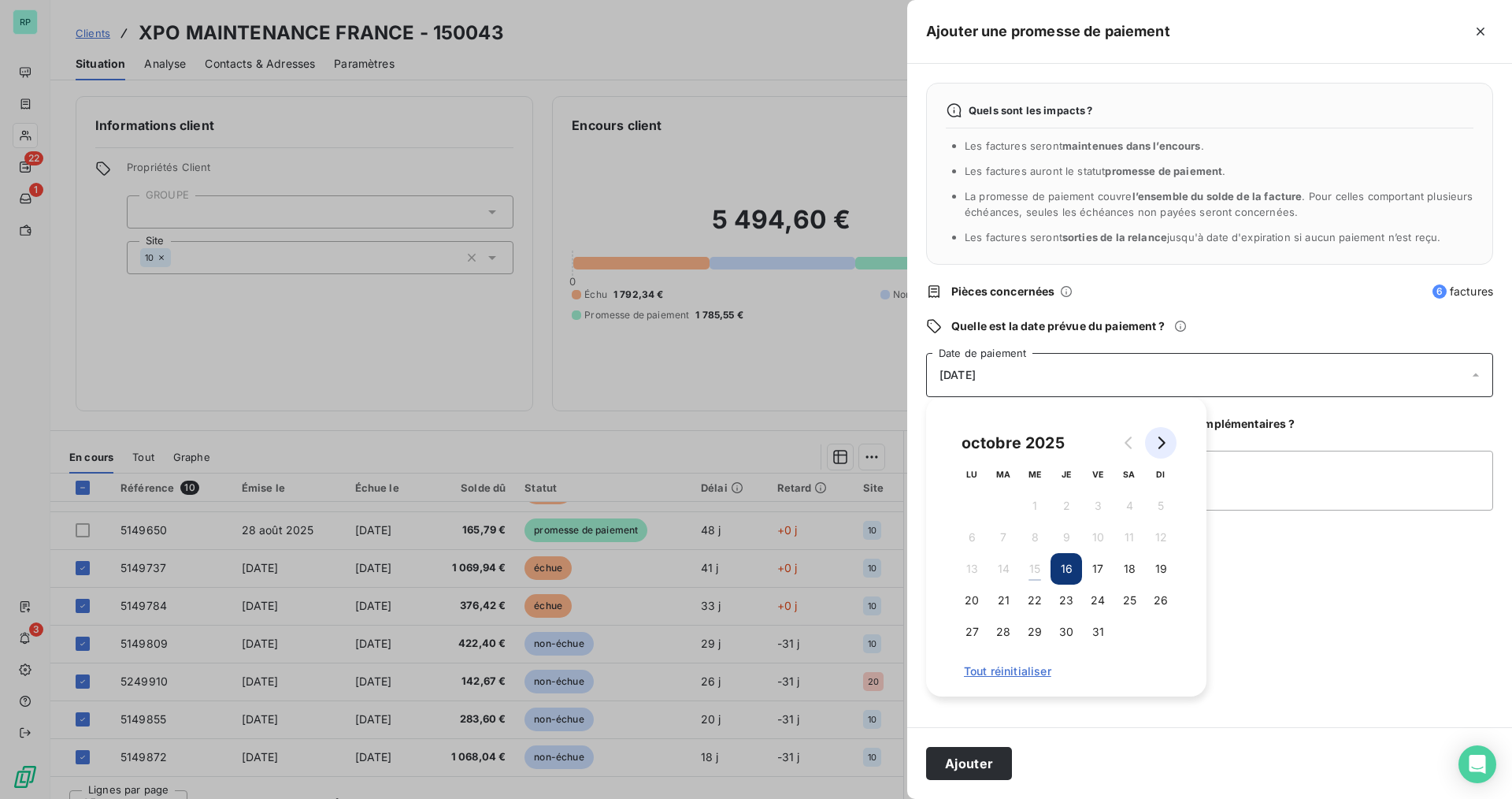
click at [1159, 443] on icon "Go to next month" at bounding box center [1161, 443] width 12 height 12
click at [975, 631] on button "24" at bounding box center [972, 631] width 32 height 32
click at [1227, 503] on div "Quels sont les impacts ? Les factures seront maintenues dans l’encours . Les fa…" at bounding box center [1209, 395] width 605 height 663
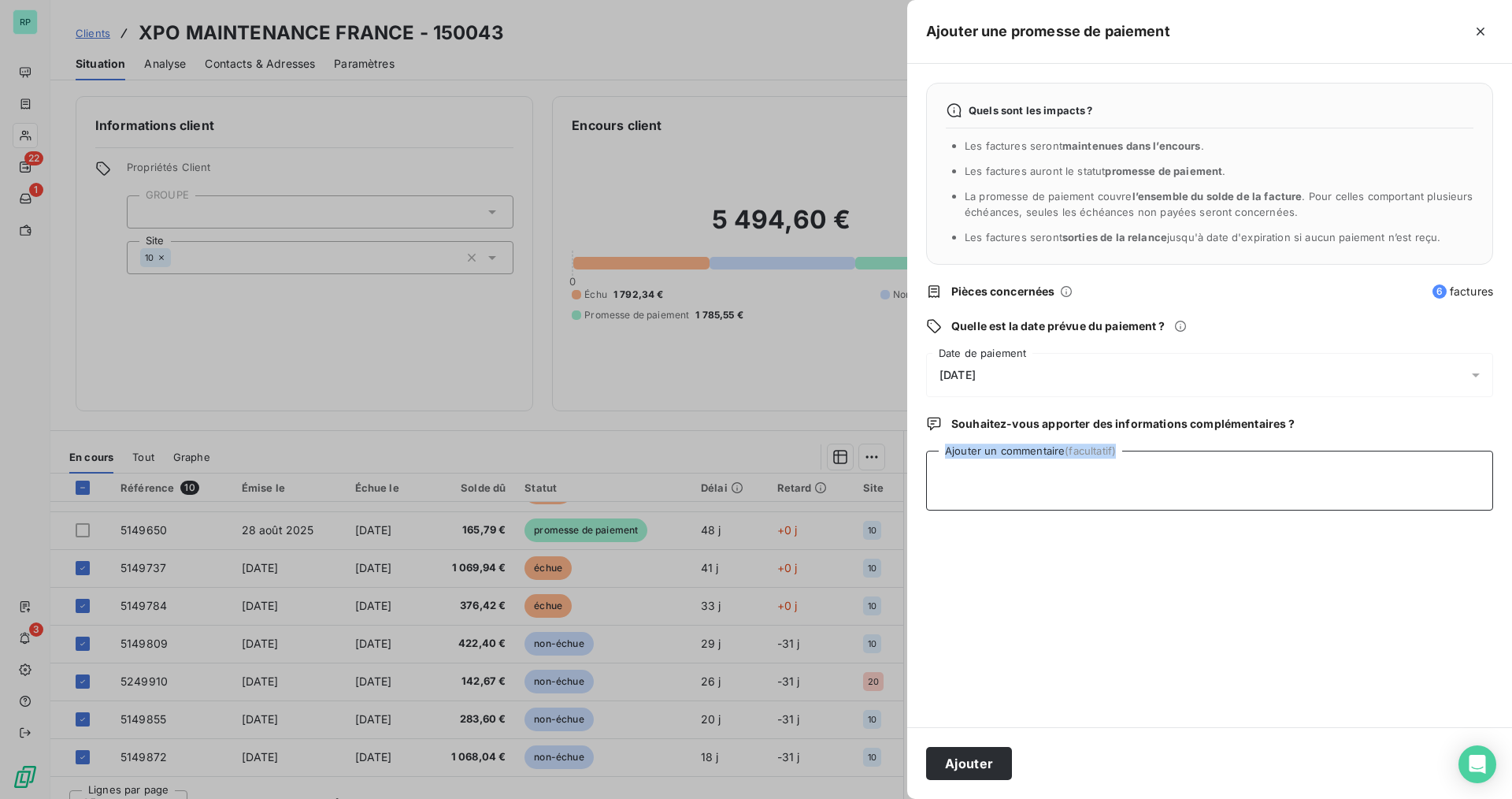
click at [1208, 486] on textarea "Ajouter un commentaire (facultatif)" at bounding box center [1210, 480] width 567 height 60
click at [1076, 488] on textarea "Ajouter un commentaire (facultatif)" at bounding box center [1210, 480] width 567 height 60
click at [1019, 436] on div "Quels sont les impacts ? Les factures seront maintenues dans l’encours . Les fa…" at bounding box center [1209, 395] width 605 height 663
click at [986, 477] on textarea "Ajouter un commentaire (facultatif)" at bounding box center [1210, 480] width 567 height 60
type textarea "mail [DATE]-virmt au [DATE]"
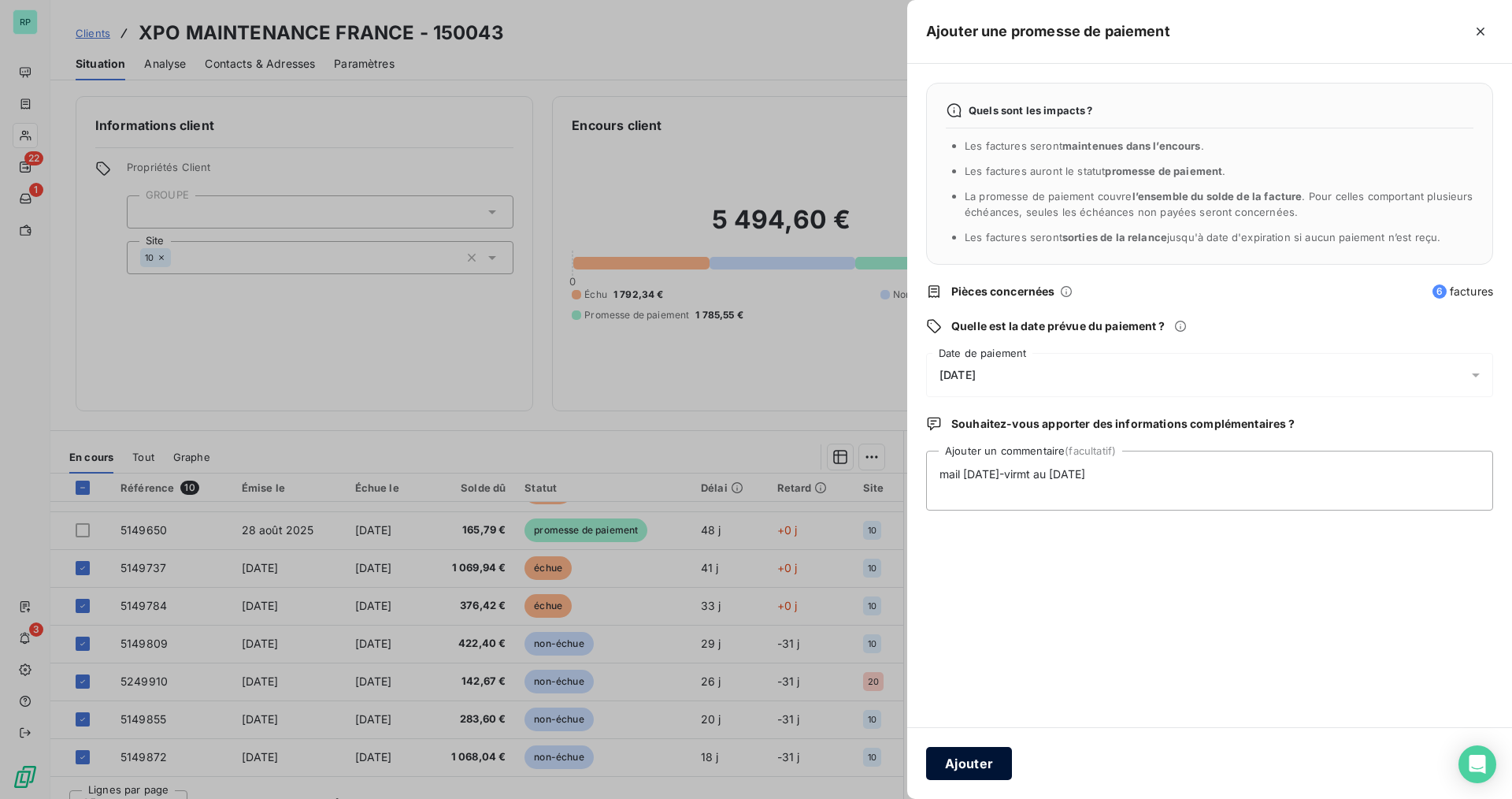
click at [989, 758] on button "Ajouter" at bounding box center [969, 763] width 86 height 33
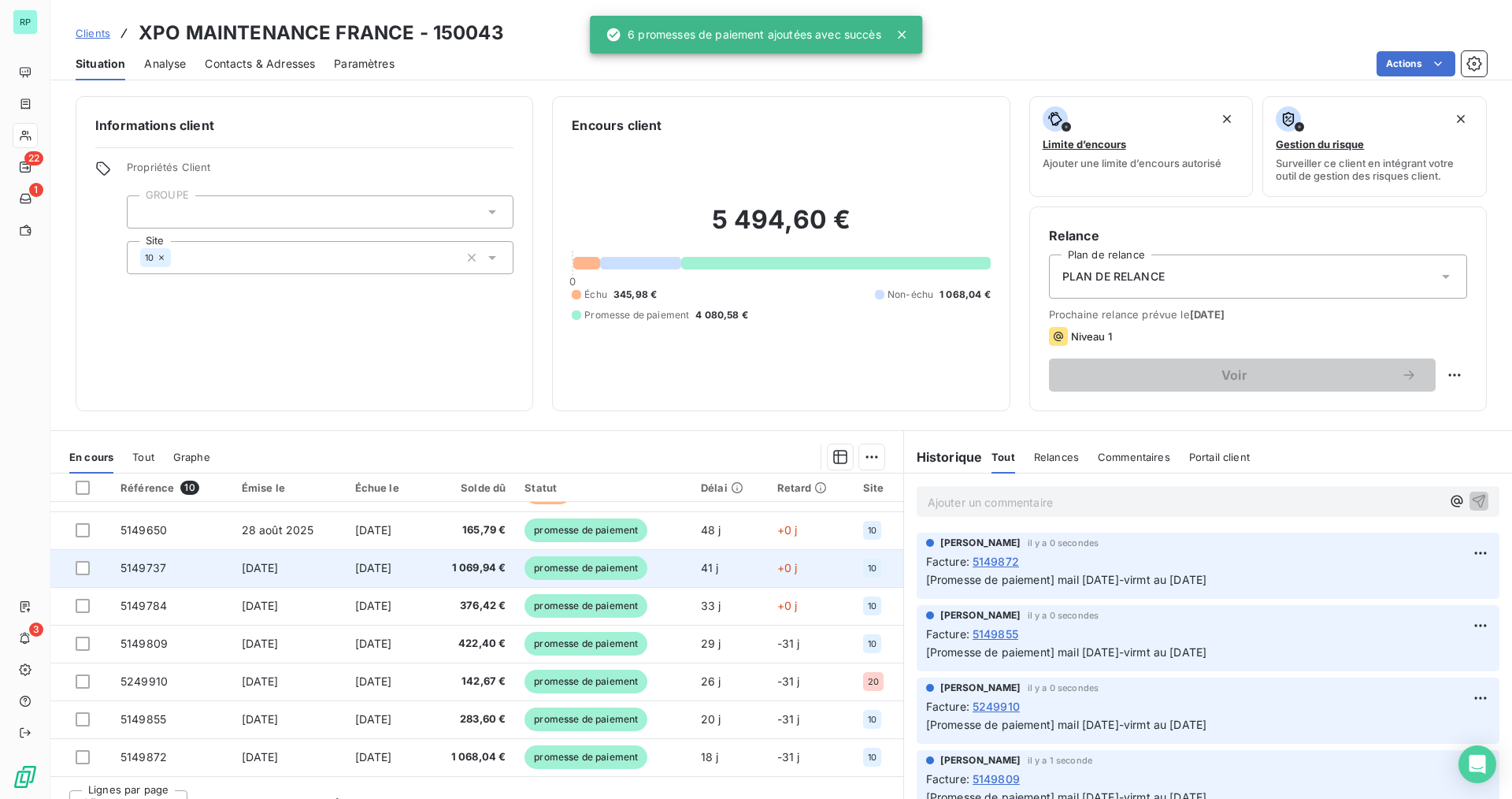
scroll to position [0, 0]
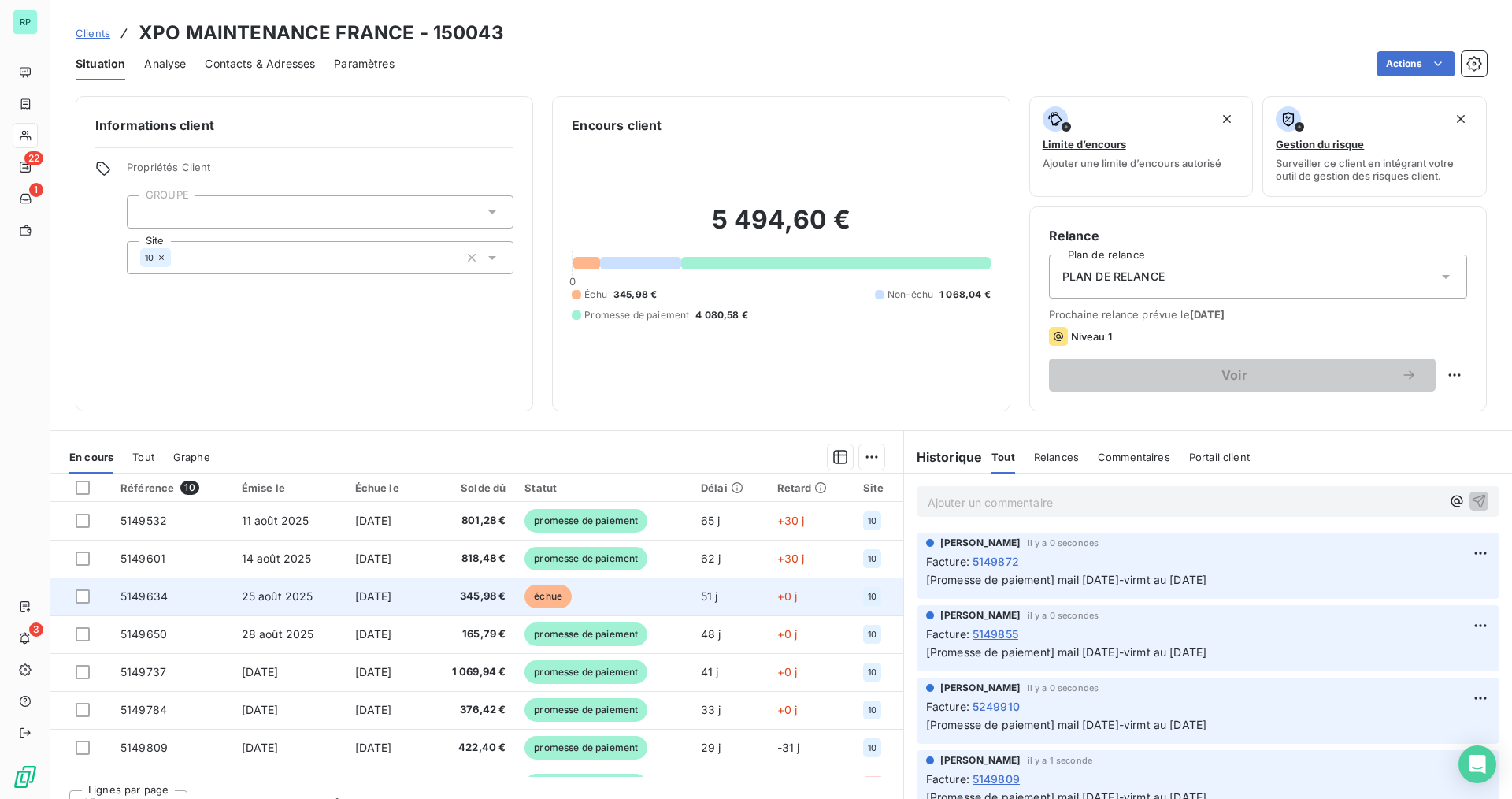
click at [146, 595] on span "5149634" at bounding box center [144, 595] width 47 height 13
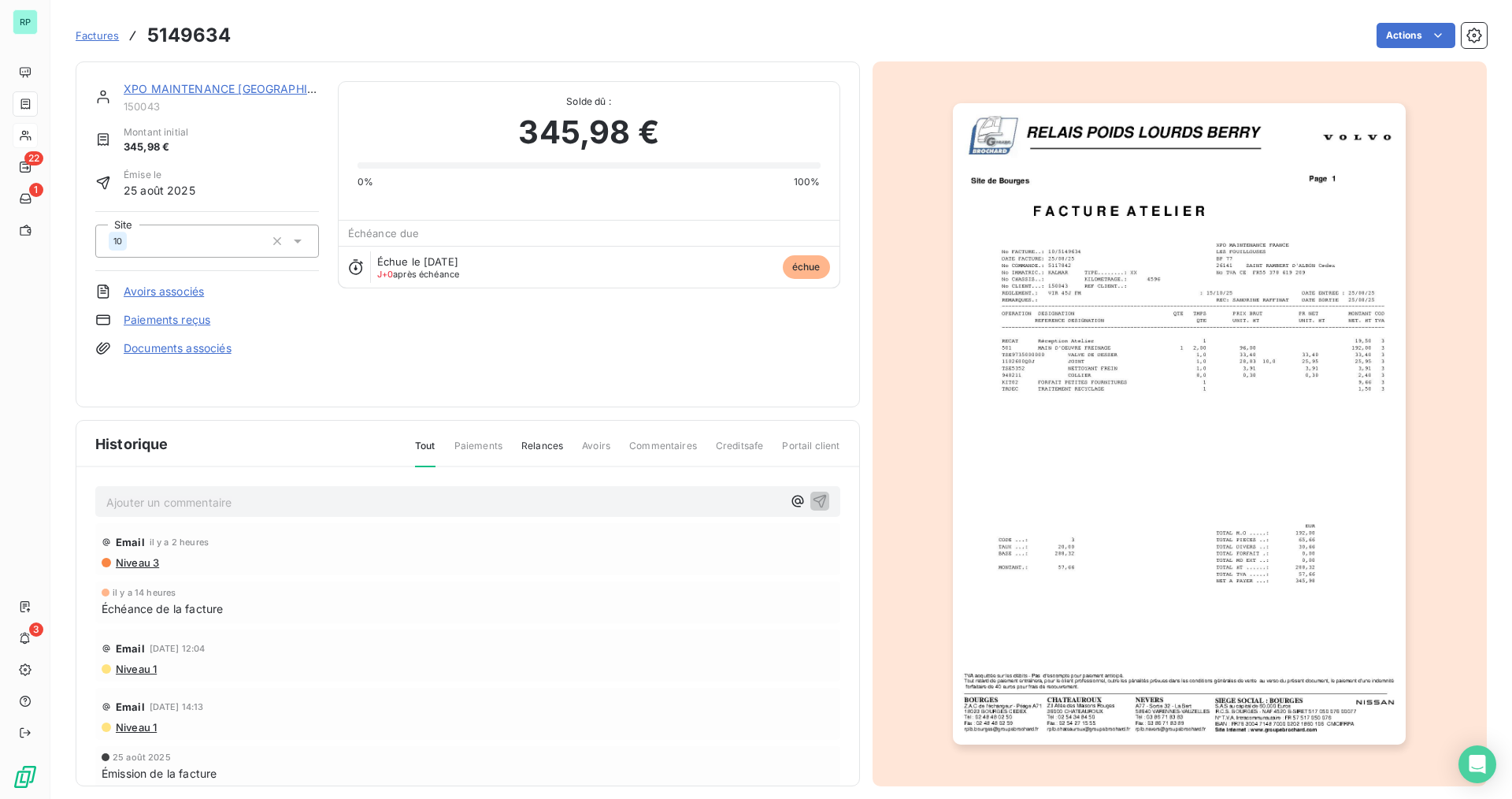
click at [191, 506] on p "Ajouter un commentaire ﻿" at bounding box center [444, 502] width 676 height 19
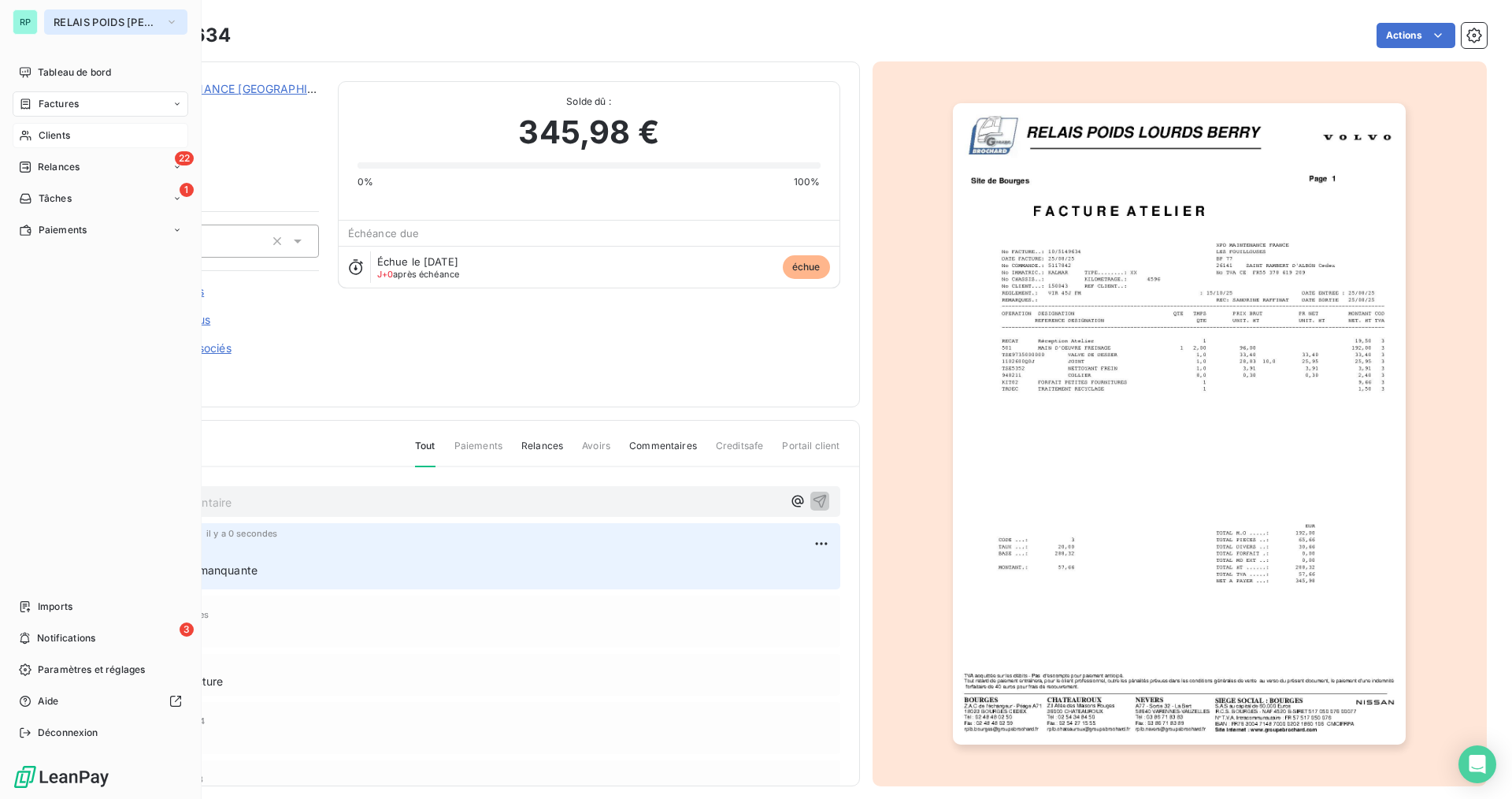
click at [119, 27] on span "RELAIS POIDS [PERSON_NAME]" at bounding box center [106, 22] width 105 height 12
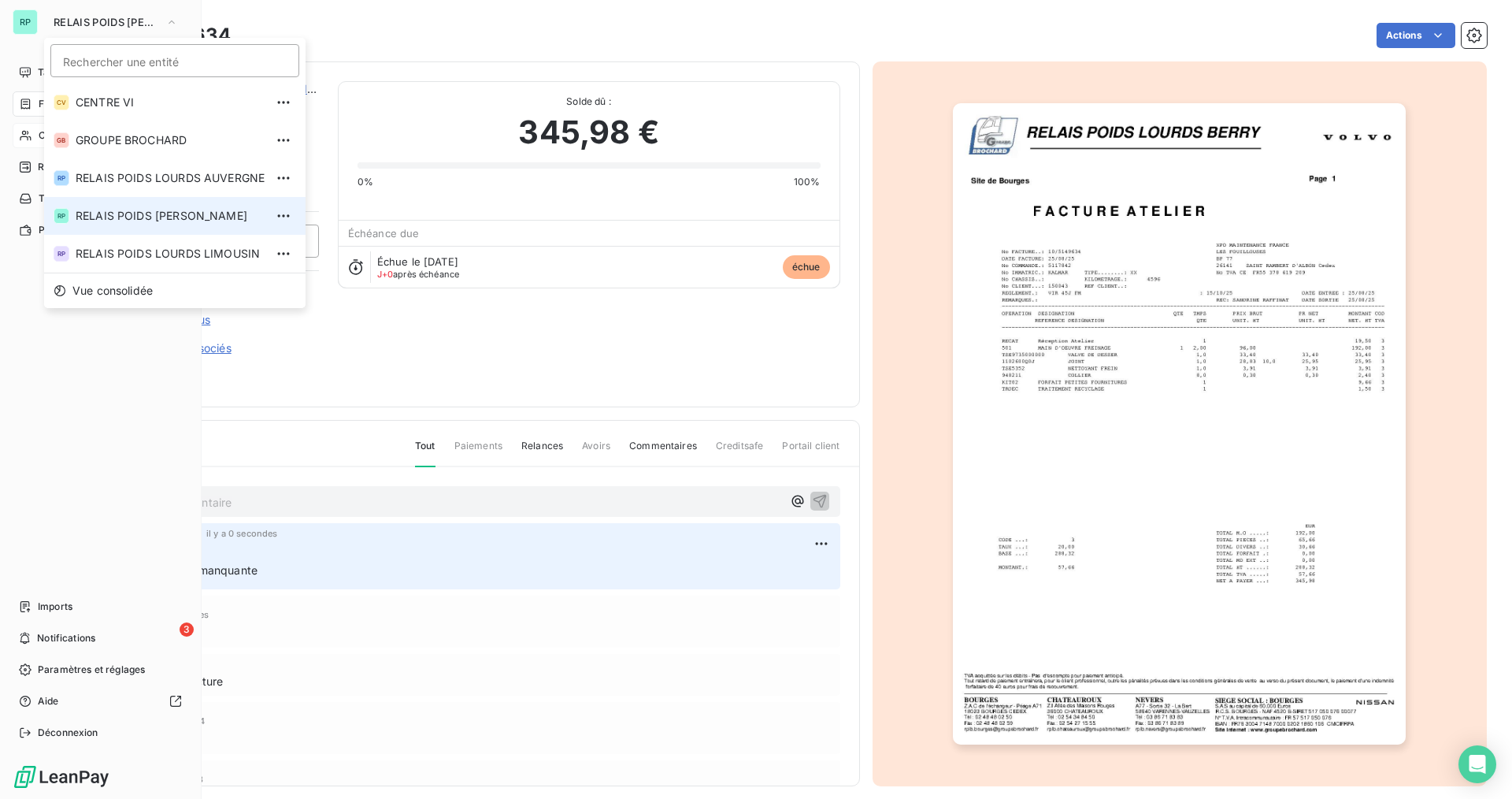
click at [228, 220] on span "RELAIS POIDS [PERSON_NAME]" at bounding box center [169, 216] width 189 height 16
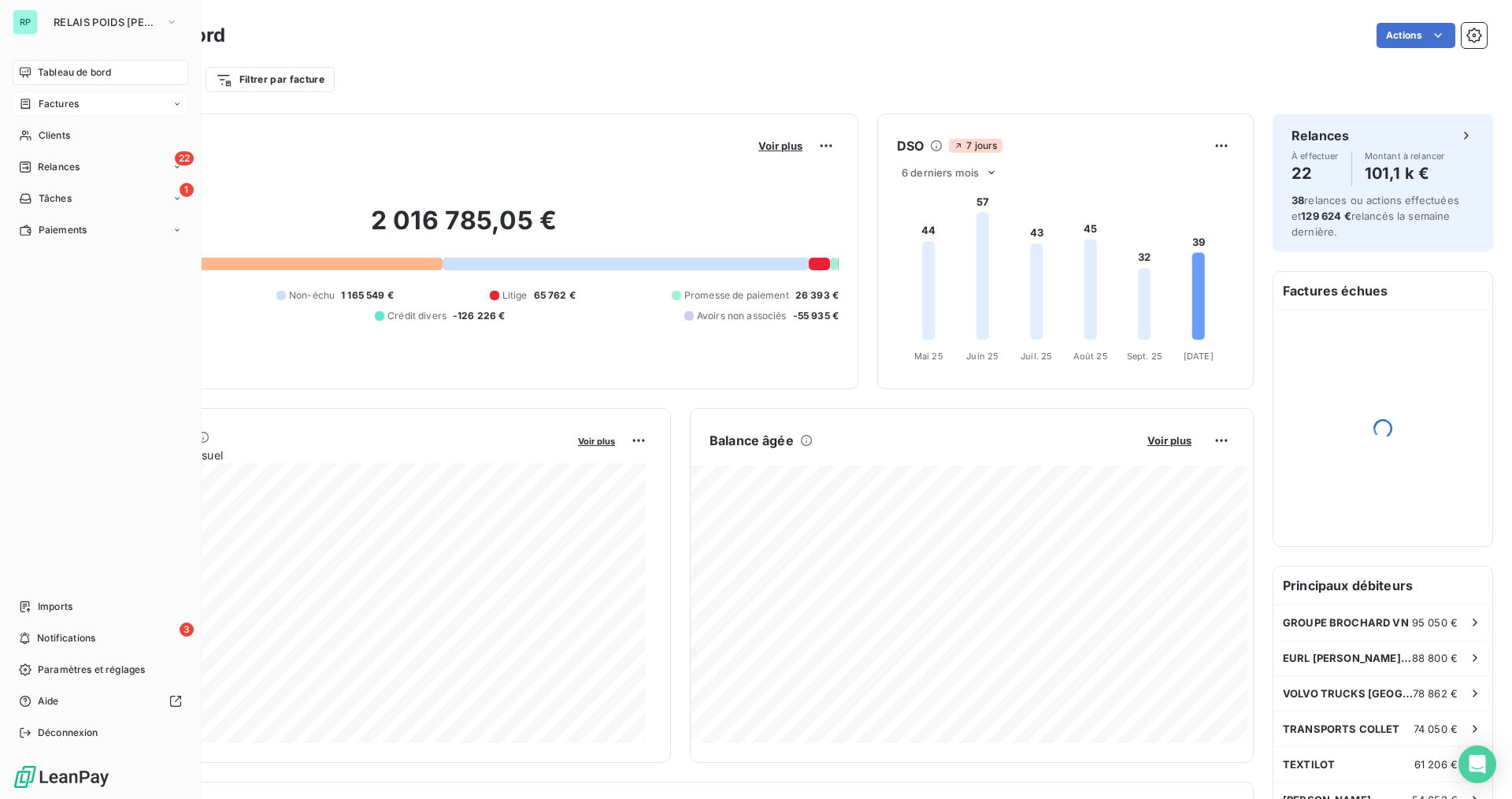
click at [68, 104] on span "Factures" at bounding box center [59, 104] width 40 height 14
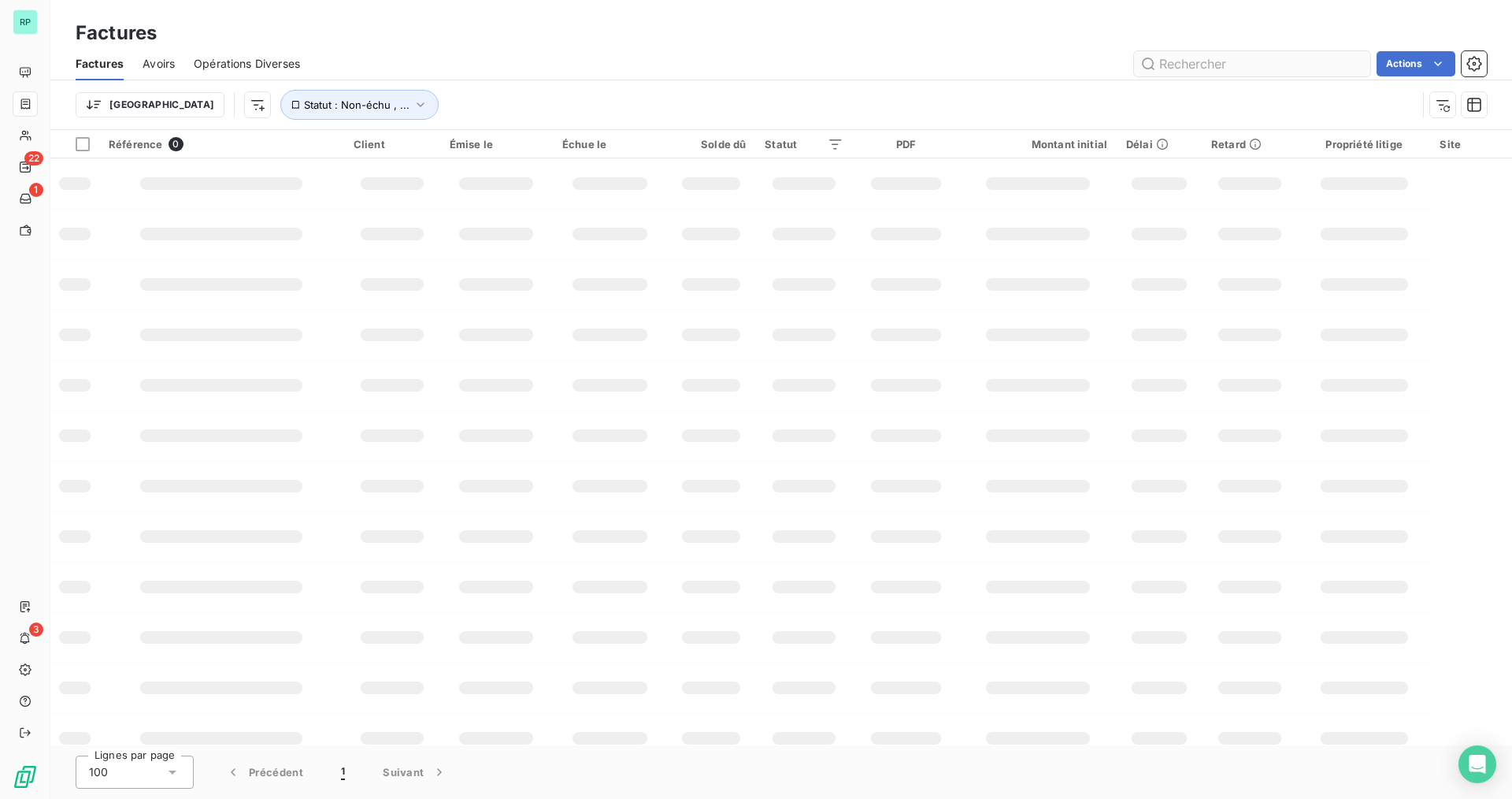
click at [1189, 68] on input "text" at bounding box center [1252, 63] width 236 height 25
type input "5148983"
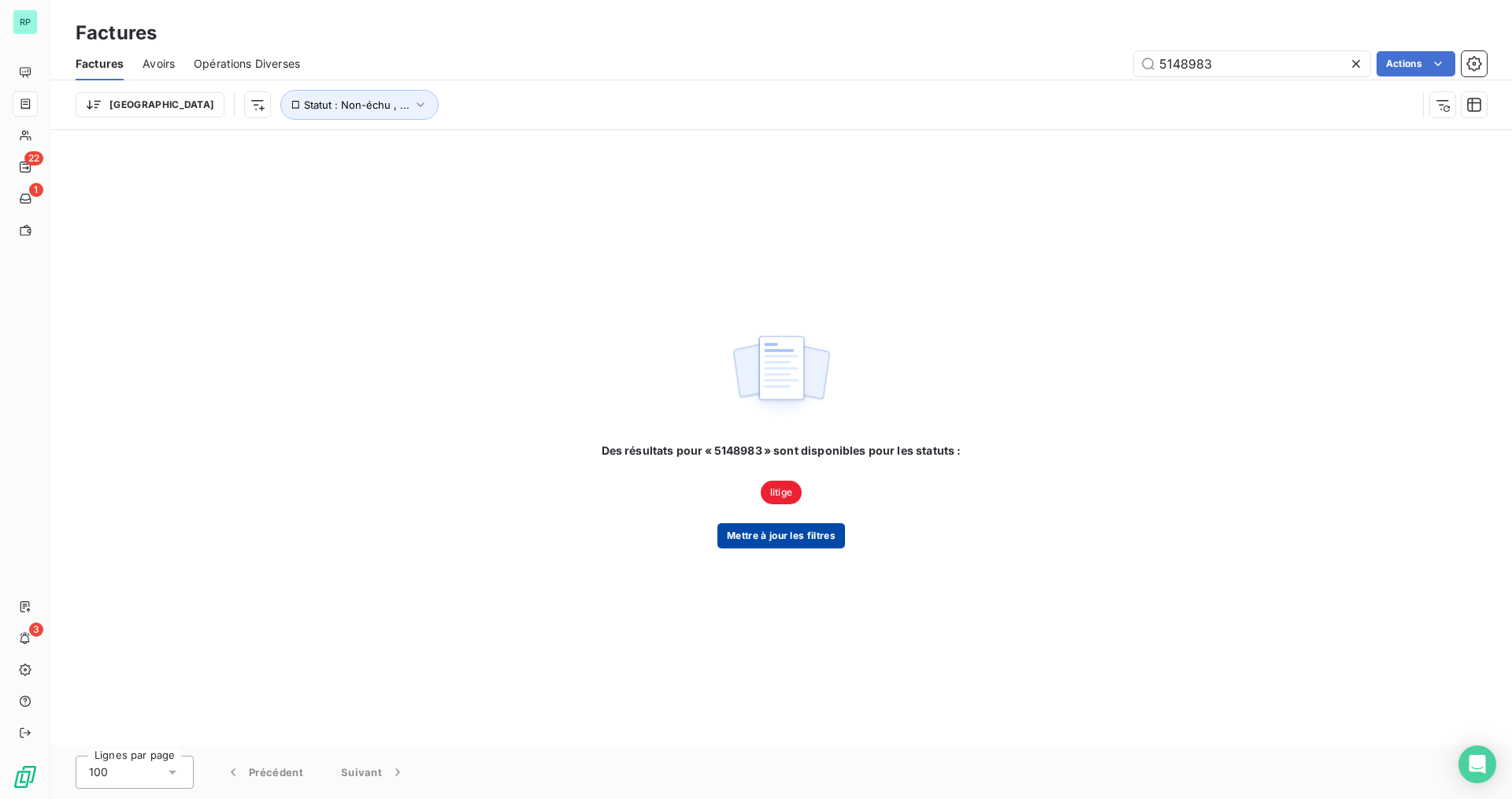
click at [820, 541] on button "Mettre à jour les filtres" at bounding box center [781, 536] width 127 height 25
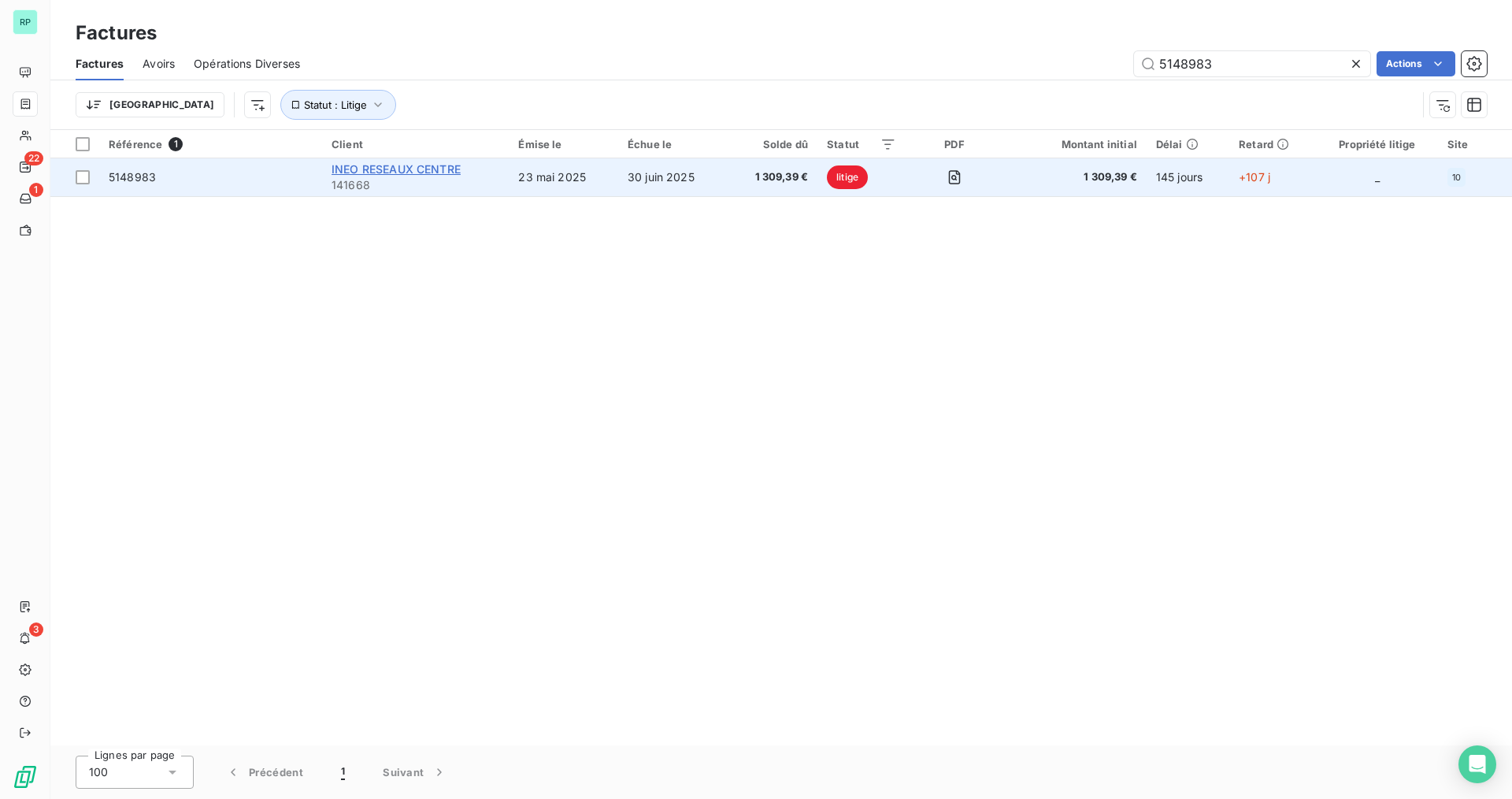
click at [416, 164] on span "INEO RESEAUX CENTRE" at bounding box center [396, 169] width 129 height 13
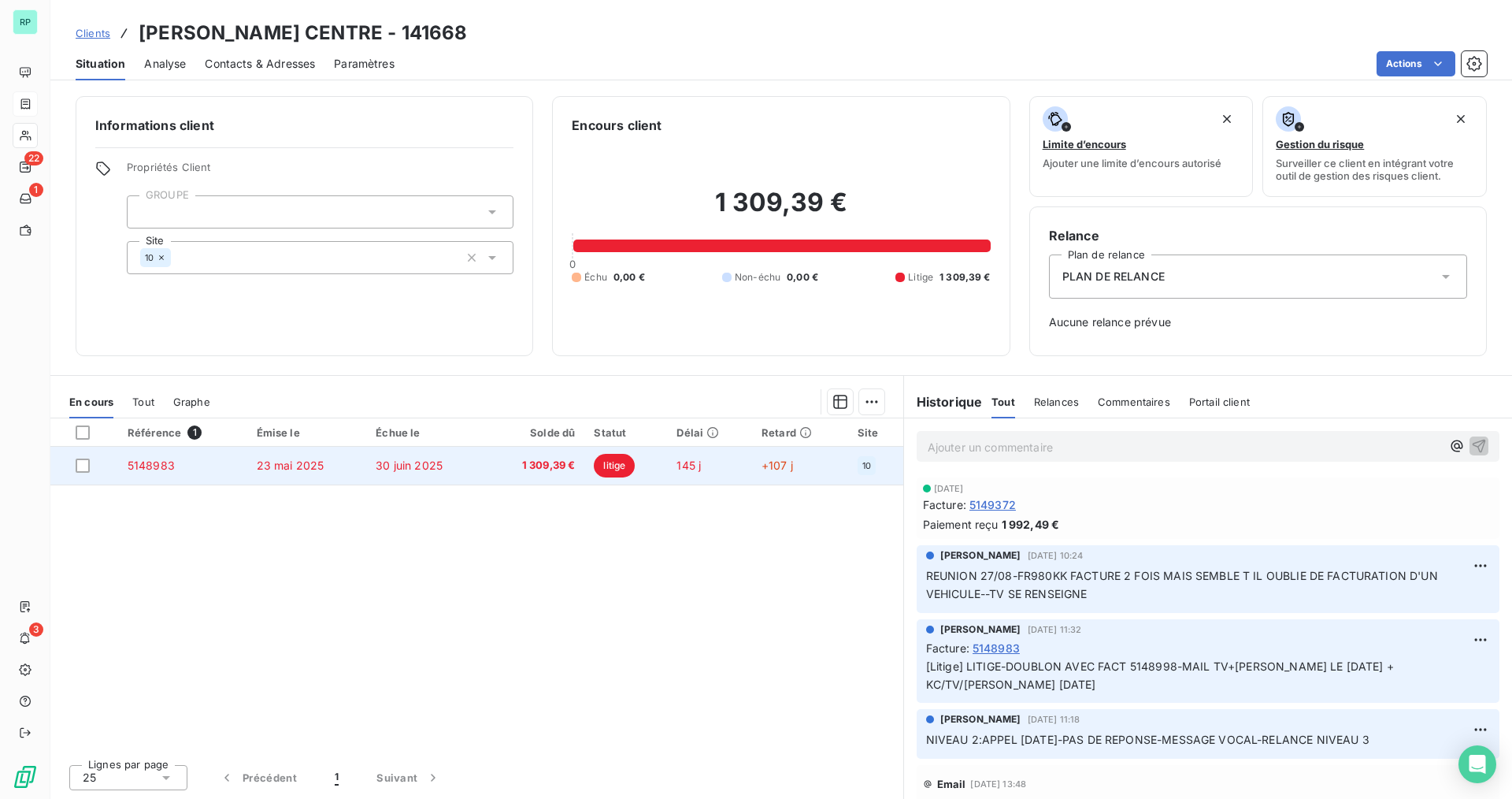
click at [154, 465] on span "5148983" at bounding box center [151, 464] width 47 height 13
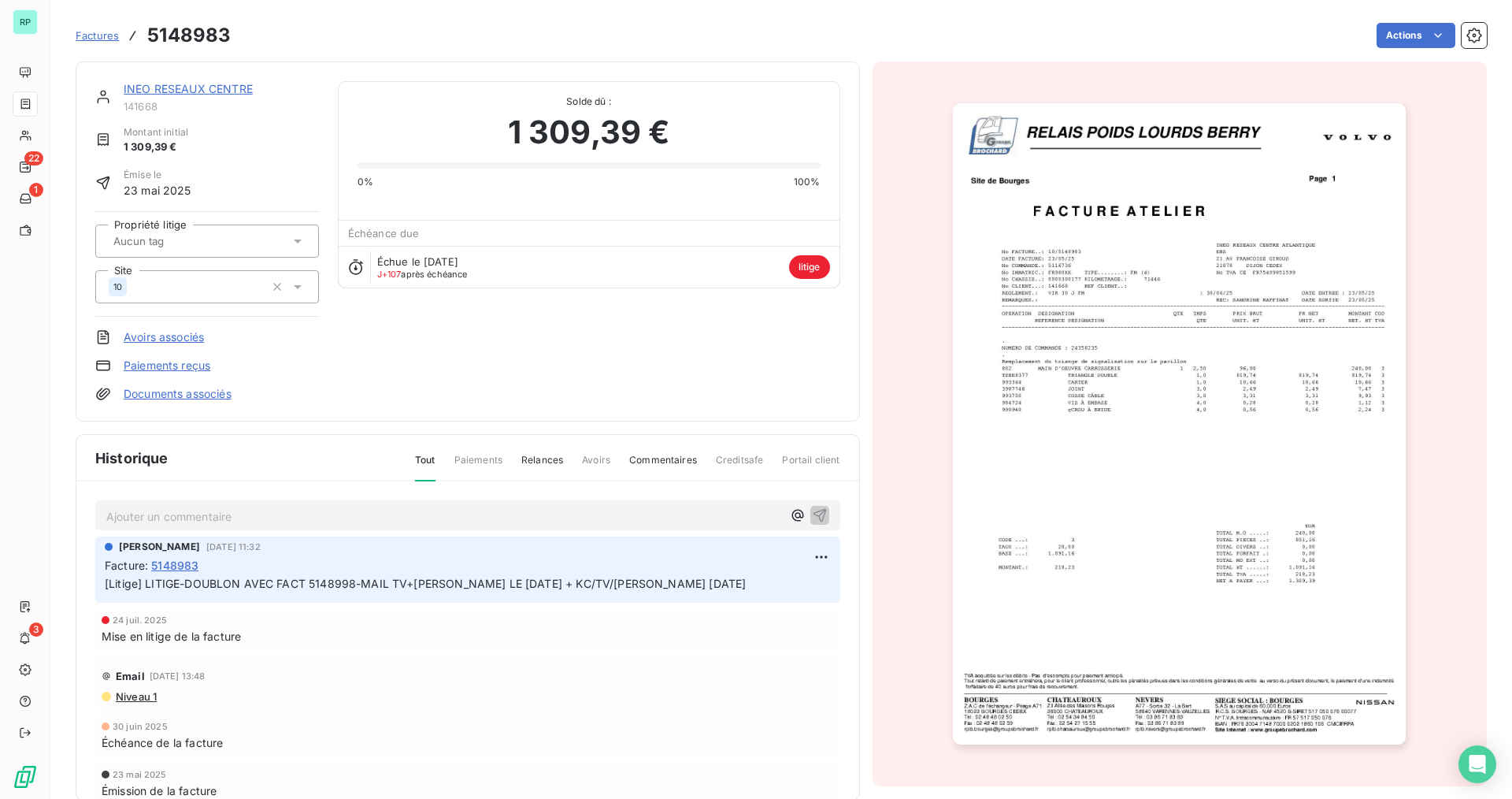
click at [1105, 385] on img "button" at bounding box center [1179, 424] width 453 height 641
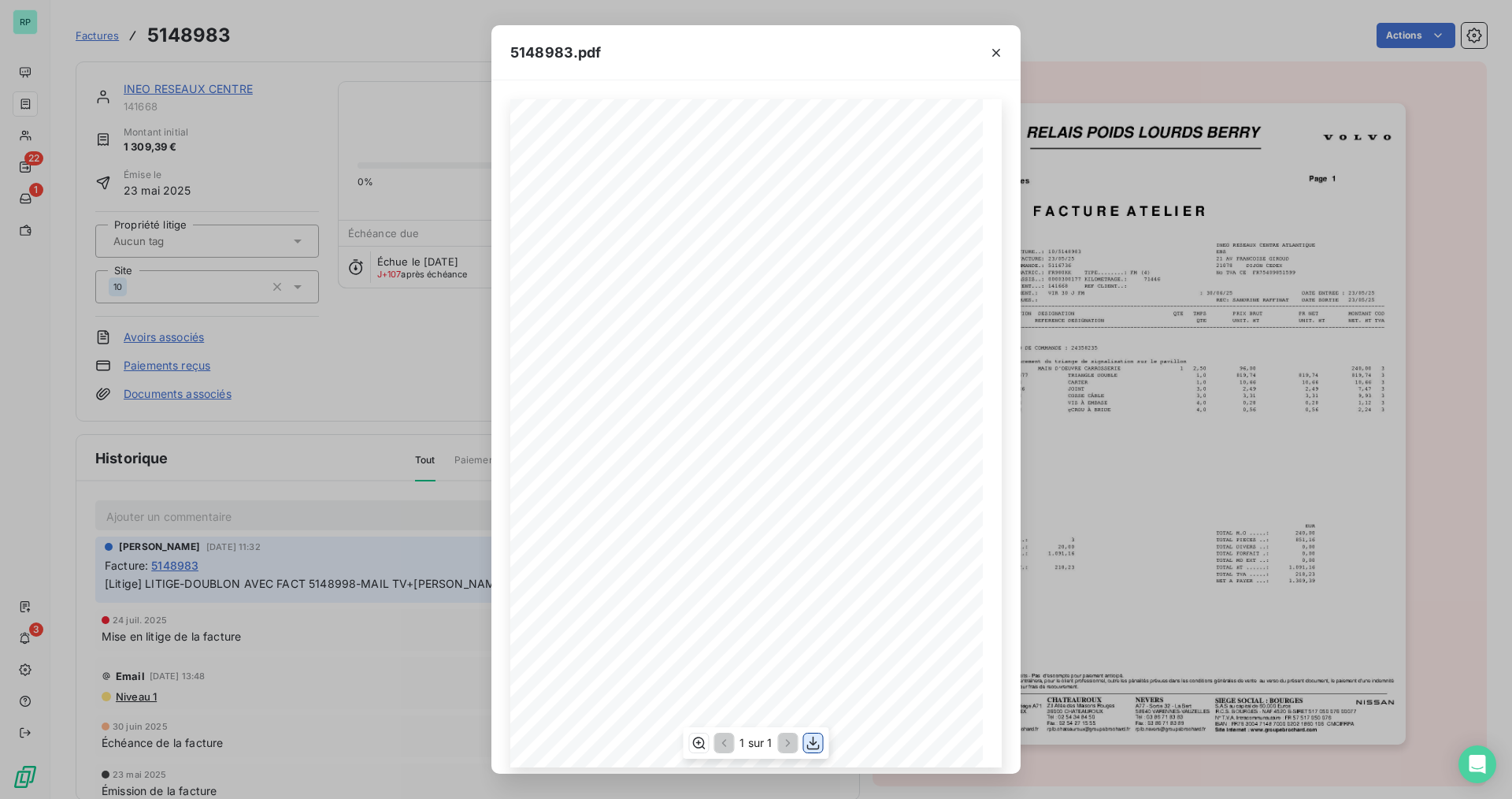
click at [809, 740] on icon "button" at bounding box center [814, 743] width 16 height 16
click at [997, 49] on icon "button" at bounding box center [997, 53] width 16 height 16
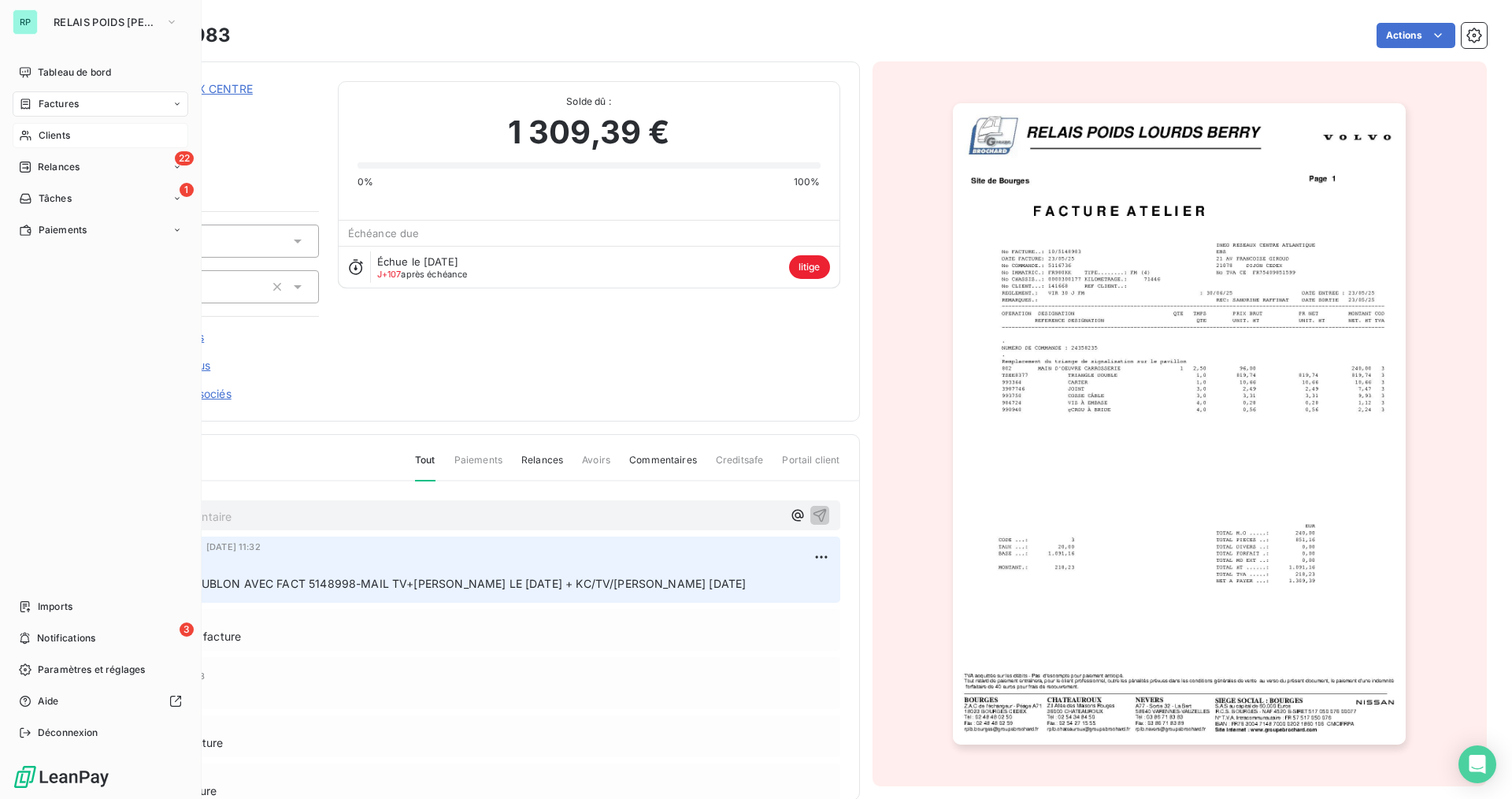
click at [43, 137] on span "Clients" at bounding box center [54, 135] width 32 height 14
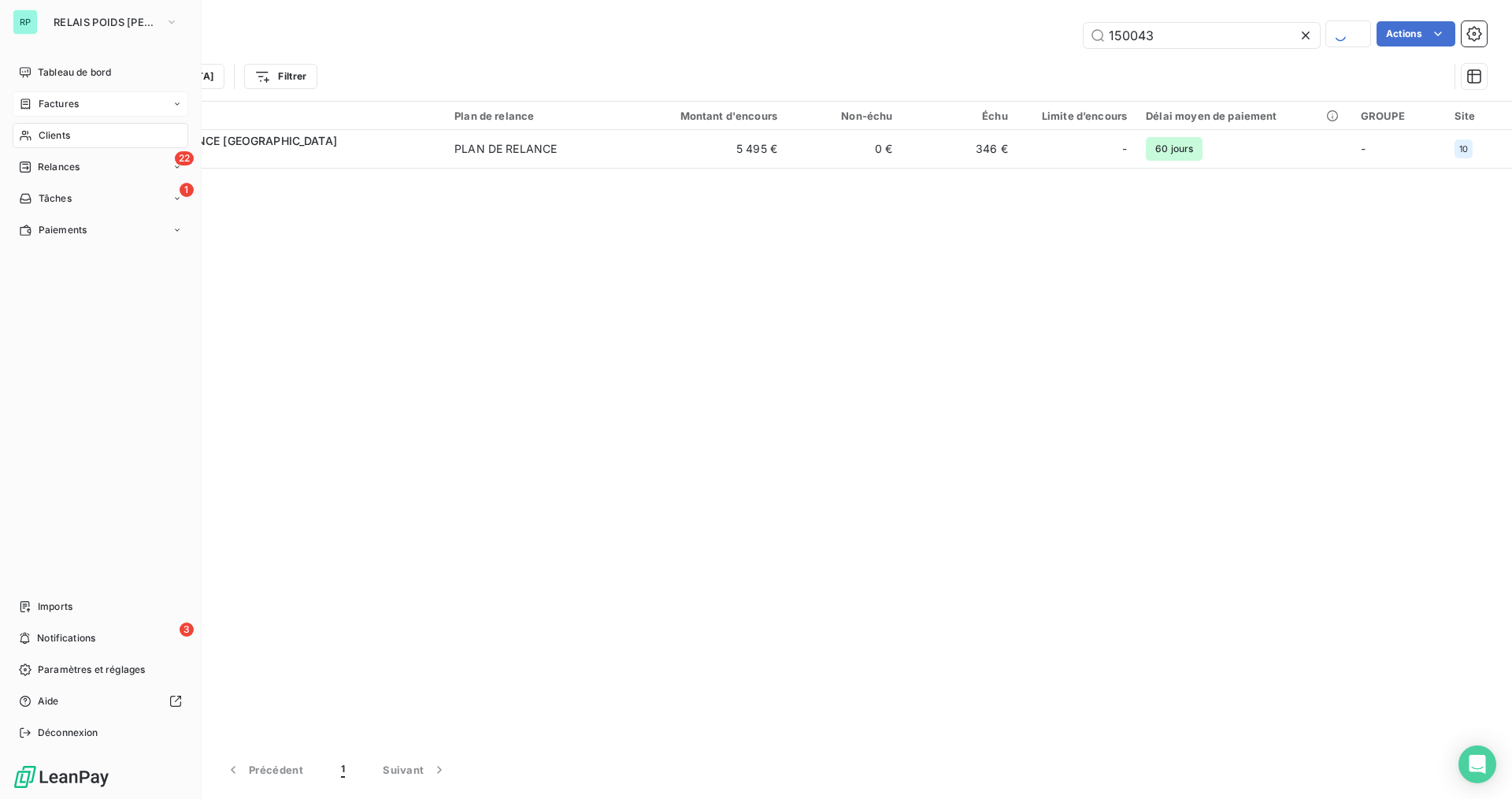
click at [65, 104] on span "Factures" at bounding box center [59, 104] width 40 height 14
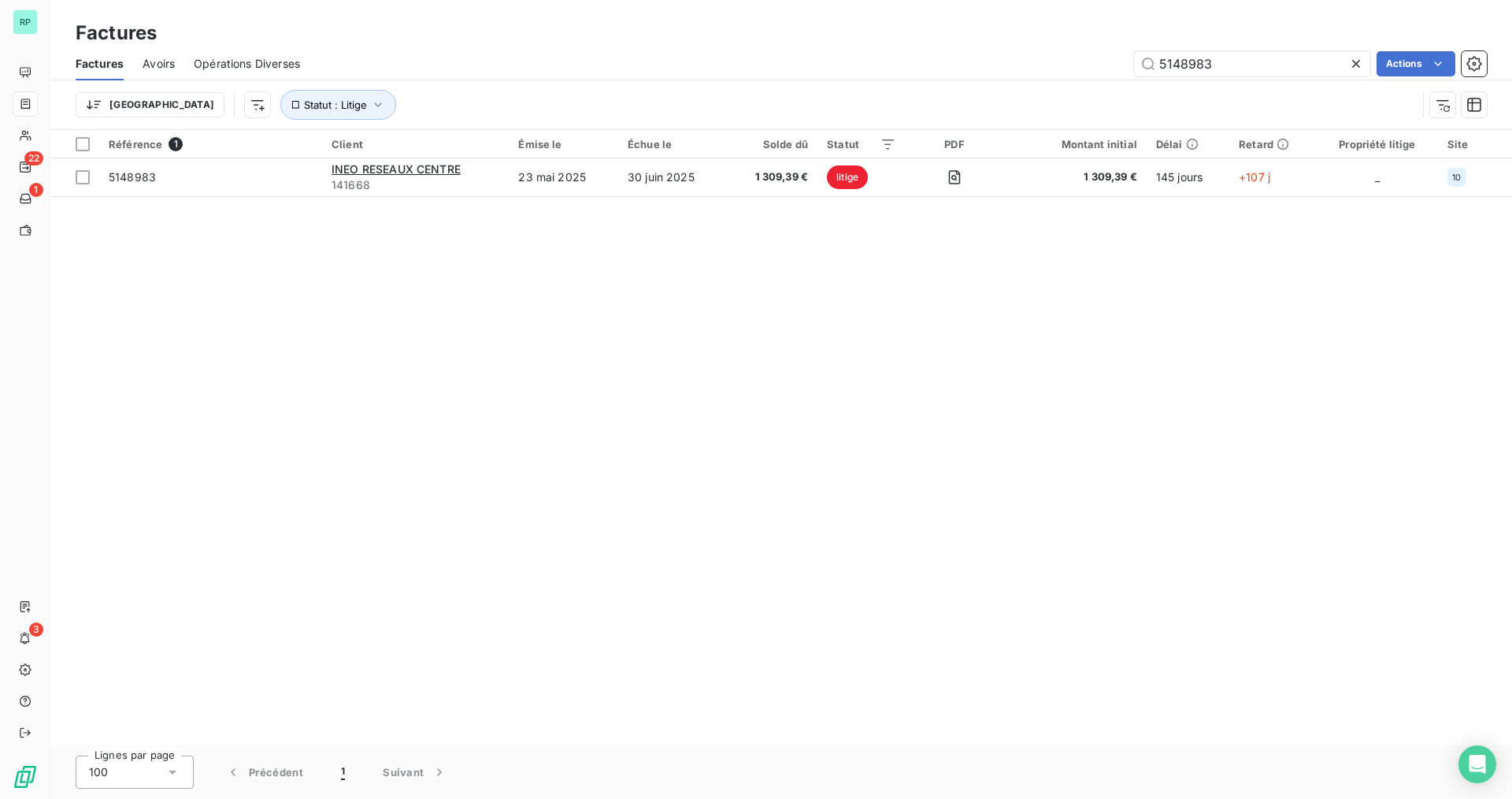
drag, startPoint x: 1234, startPoint y: 62, endPoint x: 1085, endPoint y: 69, distance: 149.2
click at [1085, 69] on div "5148983 Actions" at bounding box center [903, 63] width 1168 height 25
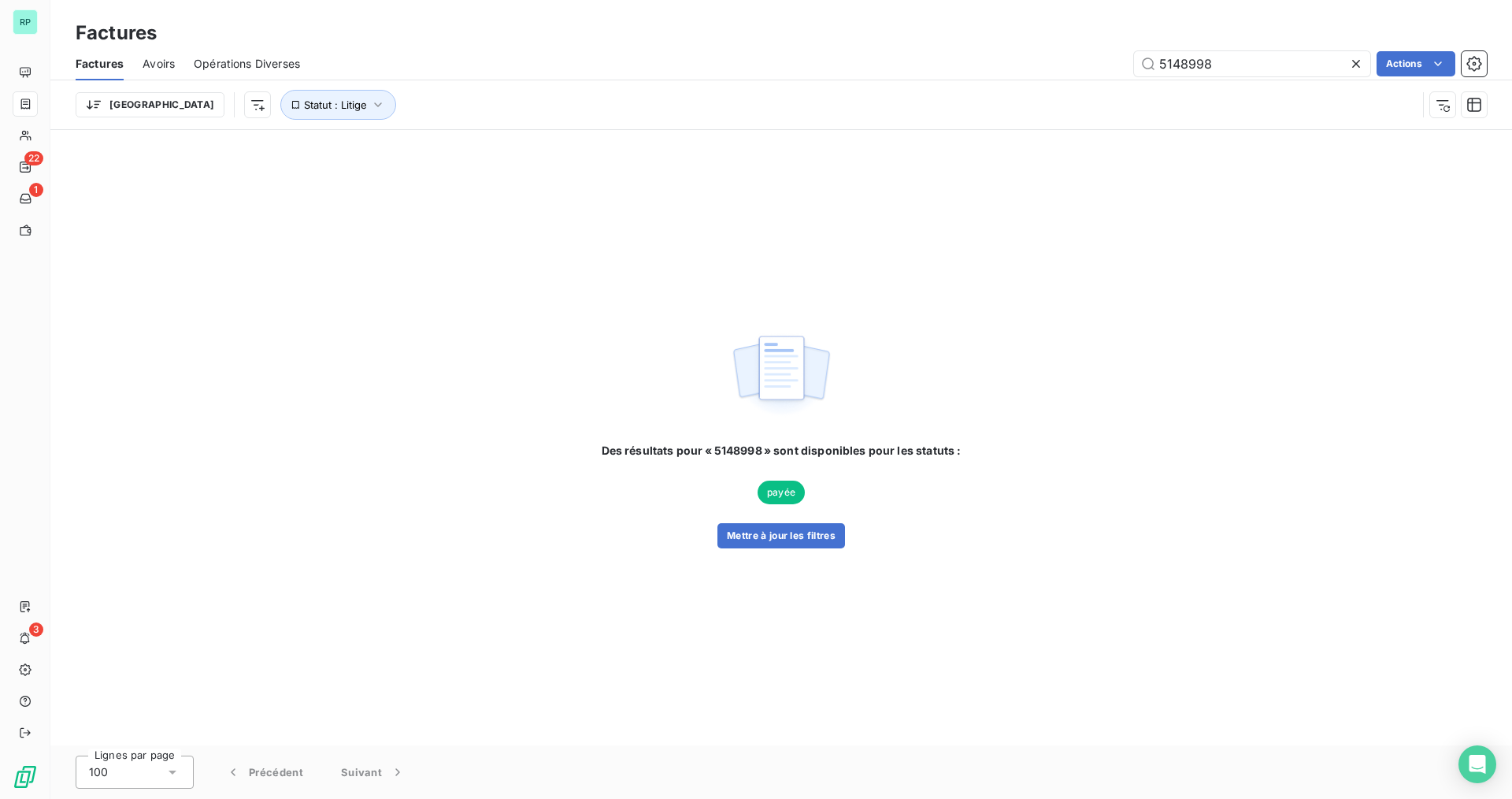
type input "5148998"
click at [812, 537] on button "Mettre à jour les filtres" at bounding box center [781, 536] width 127 height 25
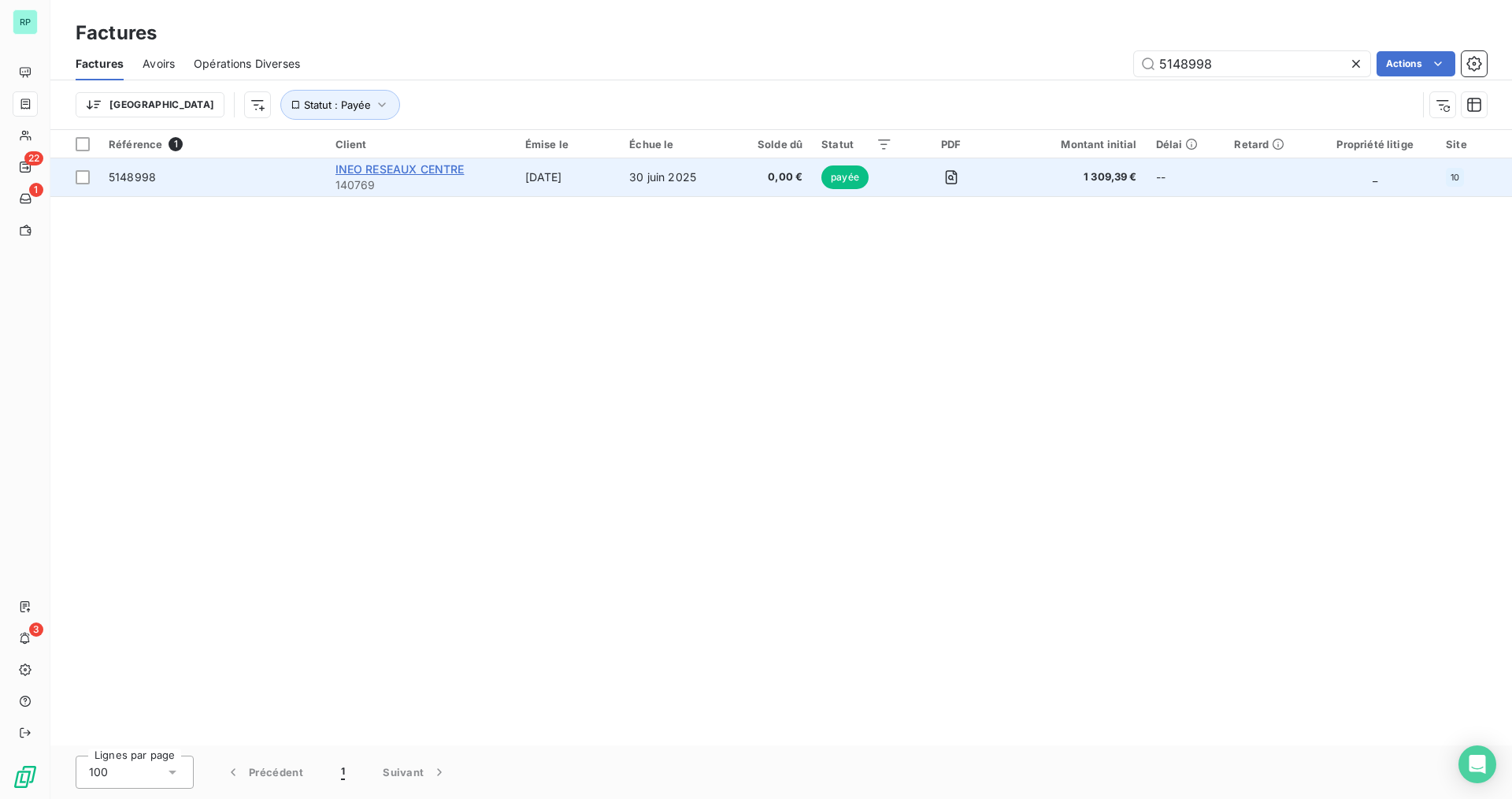
click at [356, 168] on span "INEO RESEAUX CENTRE" at bounding box center [400, 169] width 129 height 13
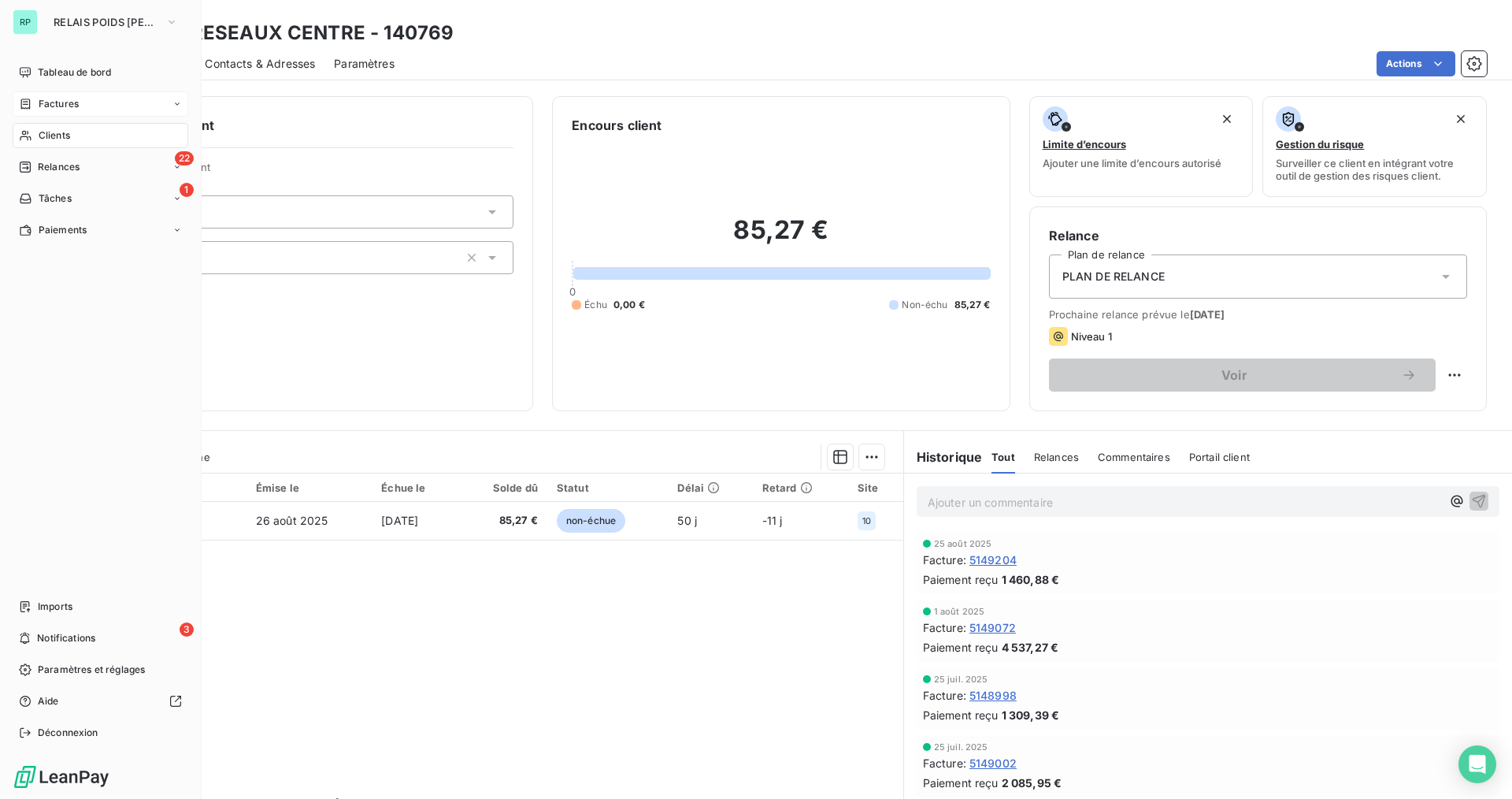
click at [67, 105] on span "Factures" at bounding box center [59, 104] width 40 height 14
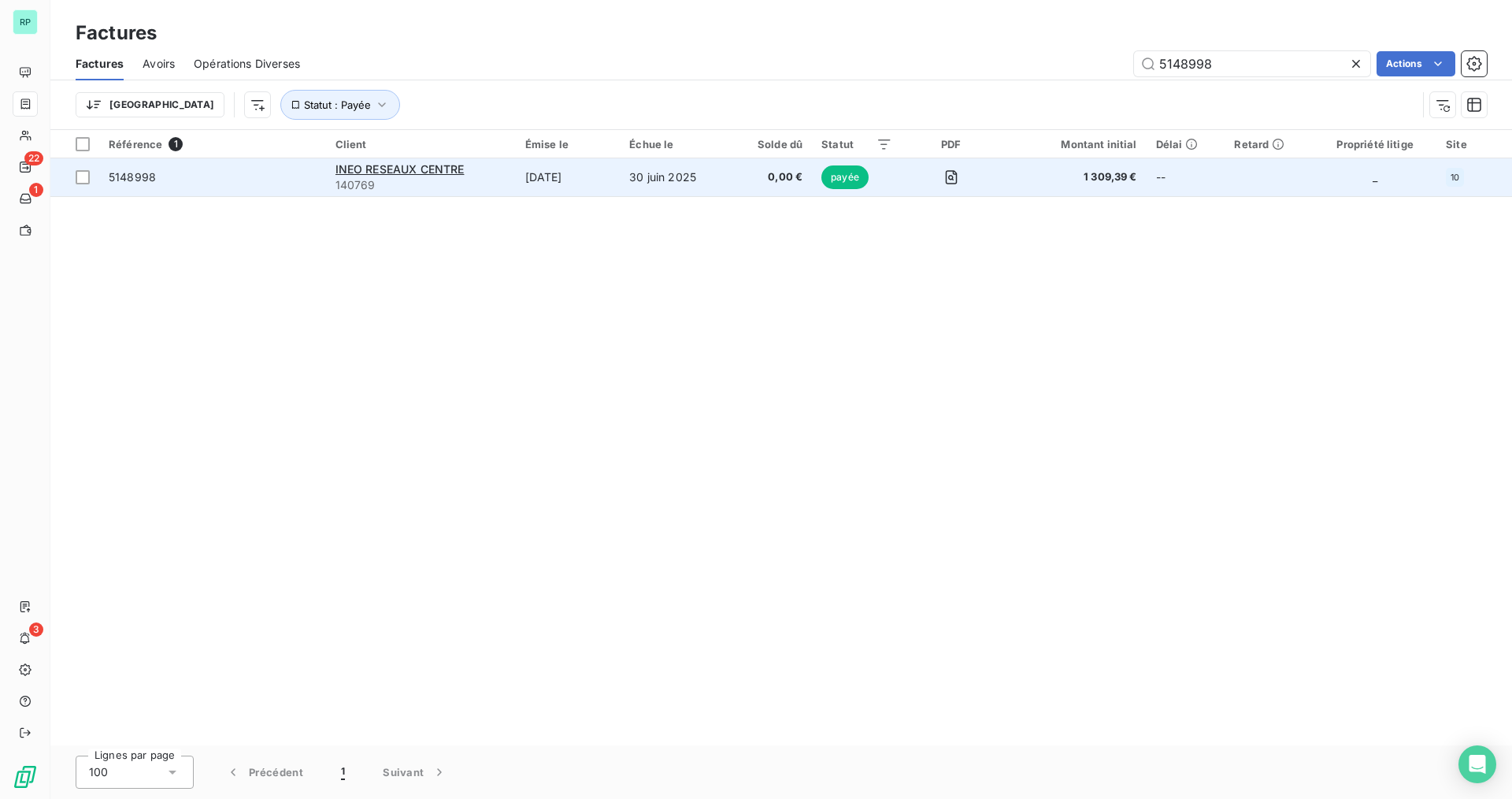
click at [128, 176] on span "5148998" at bounding box center [133, 176] width 47 height 13
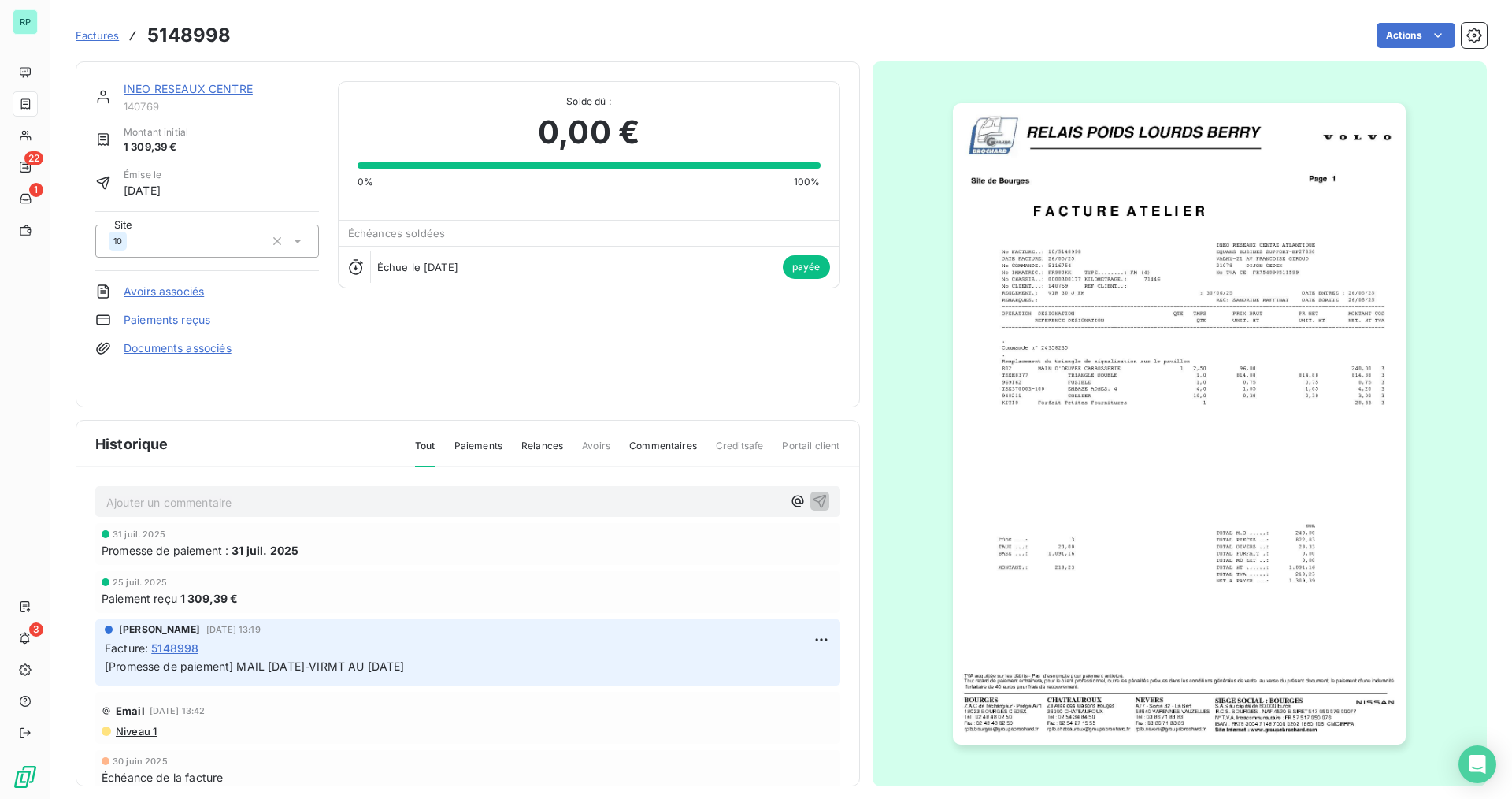
click at [1236, 537] on img "button" at bounding box center [1179, 424] width 453 height 641
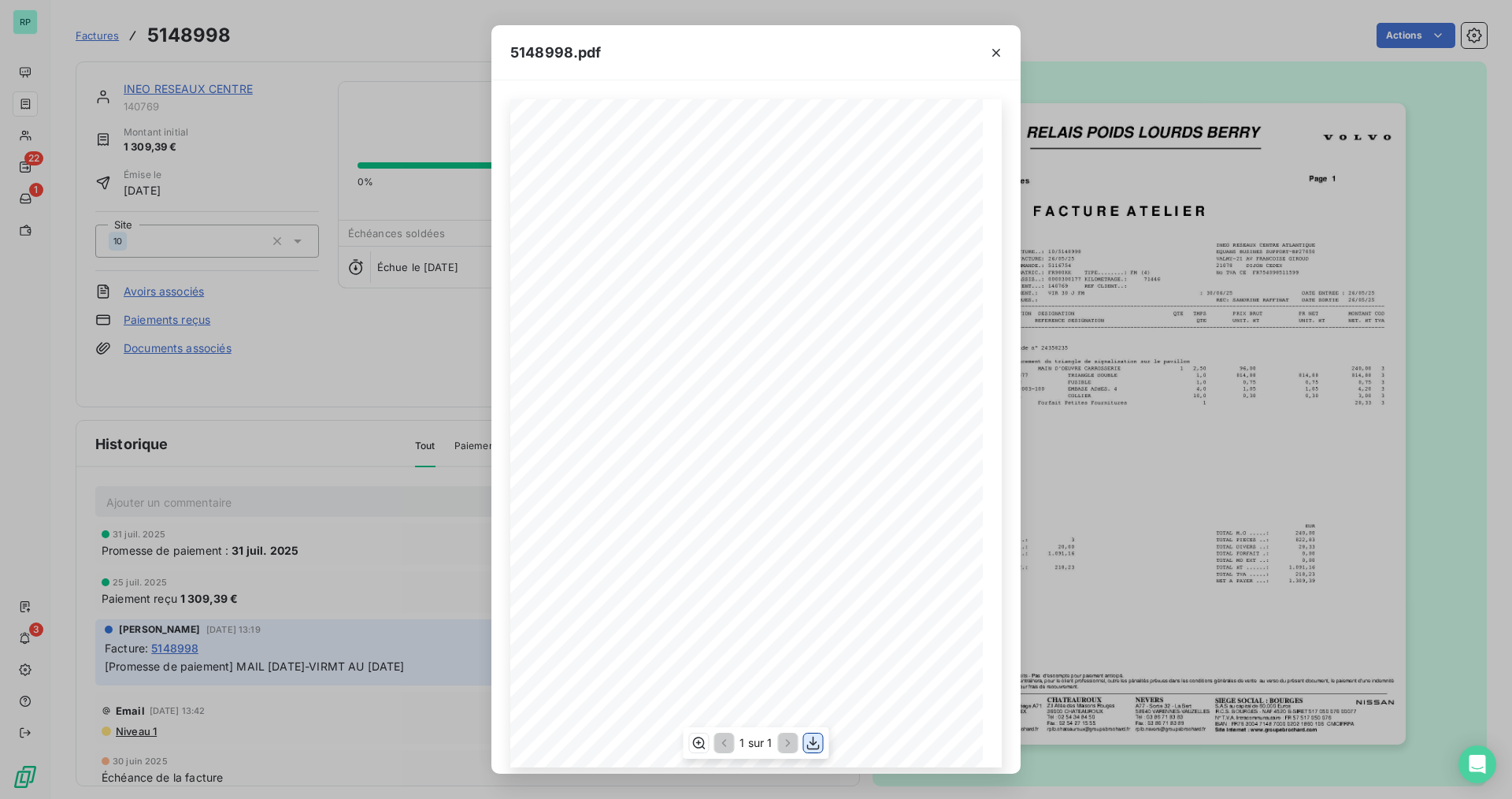
click at [809, 749] on icon "button" at bounding box center [814, 743] width 16 height 16
drag, startPoint x: 988, startPoint y: 55, endPoint x: 695, endPoint y: 45, distance: 293.2
click at [988, 55] on button "button" at bounding box center [996, 53] width 25 height 25
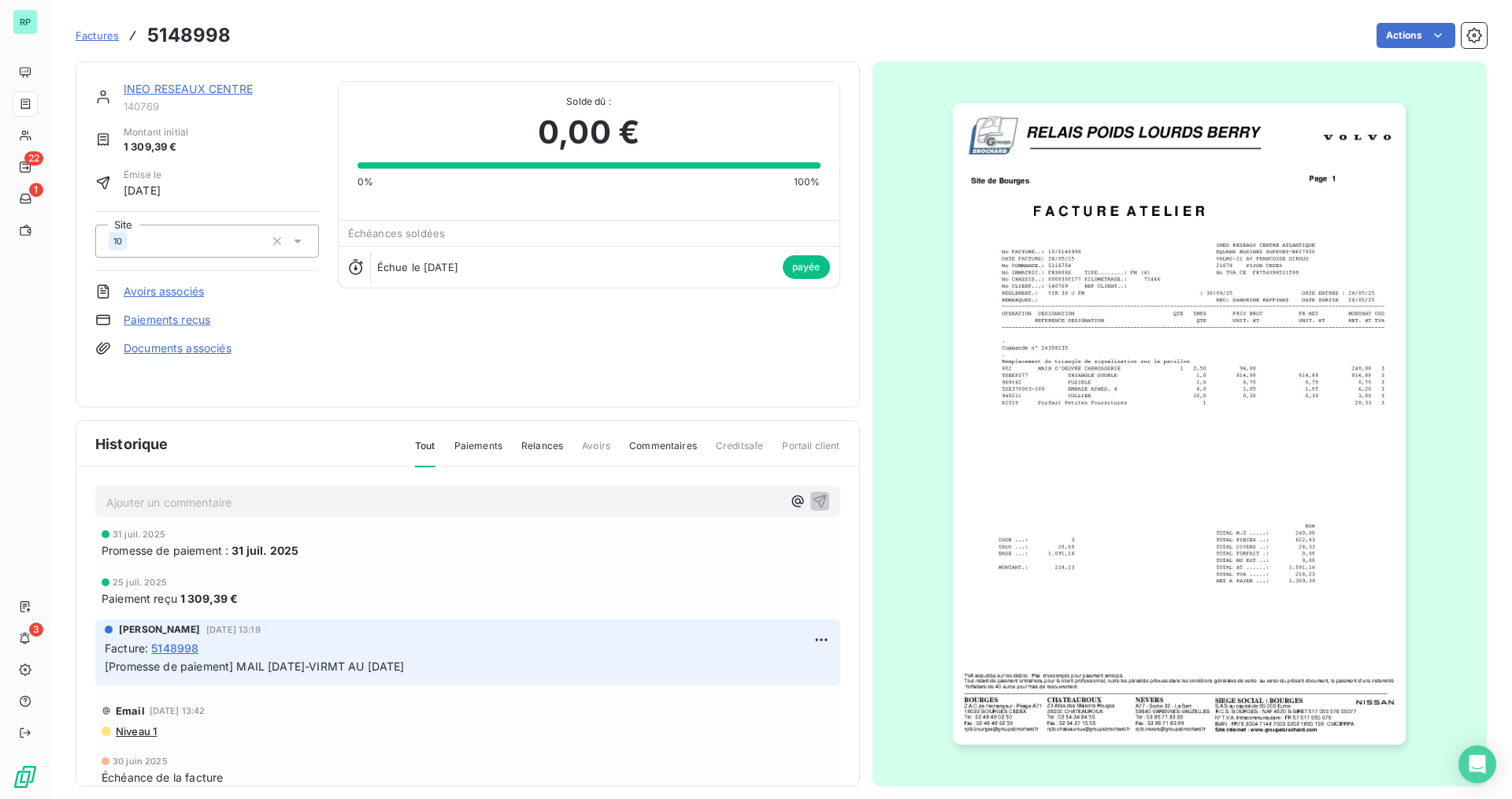
click at [178, 90] on link "INEO RESEAUX CENTRE" at bounding box center [188, 88] width 129 height 13
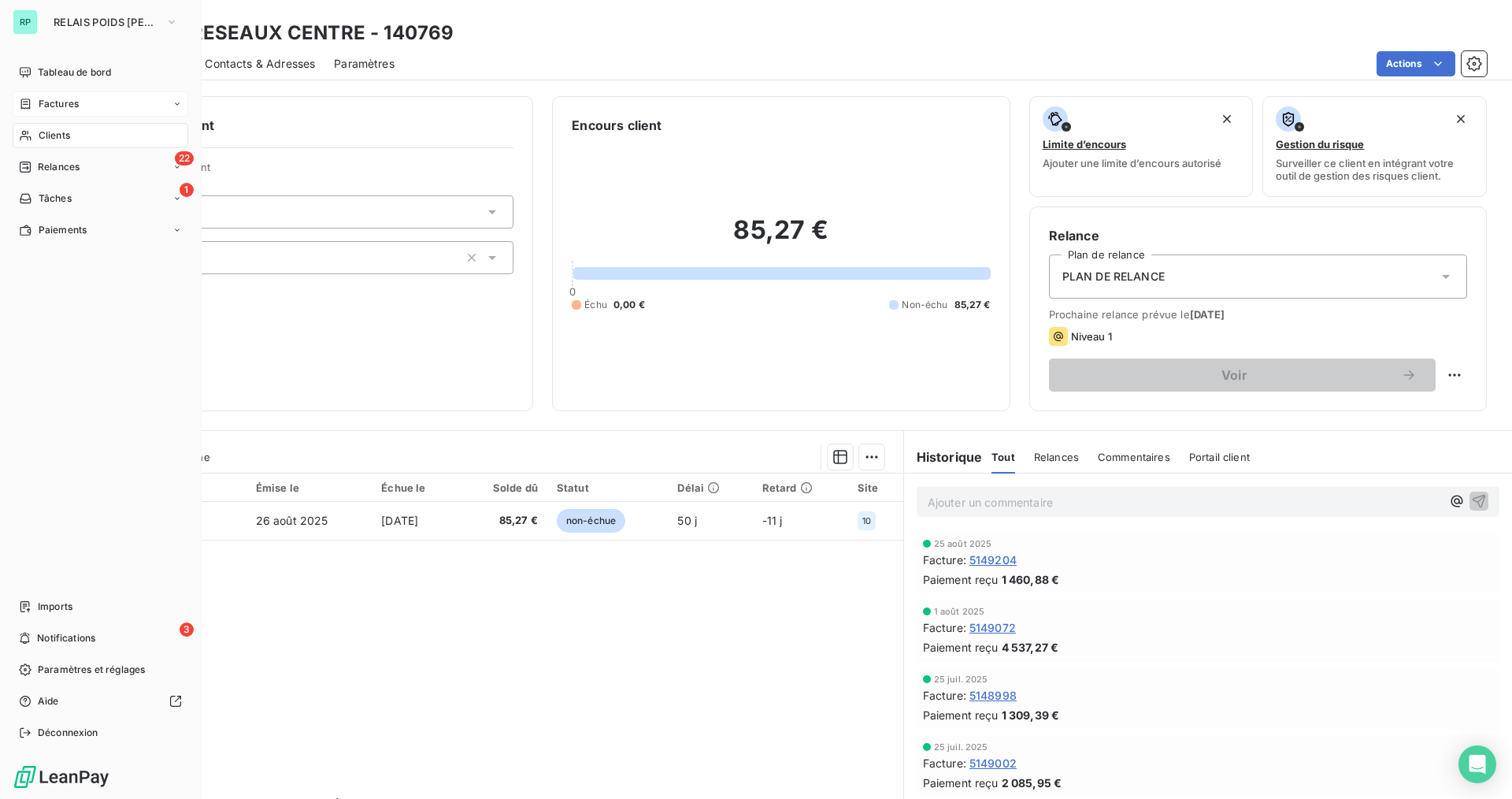
click at [65, 108] on span "Factures" at bounding box center [59, 104] width 40 height 14
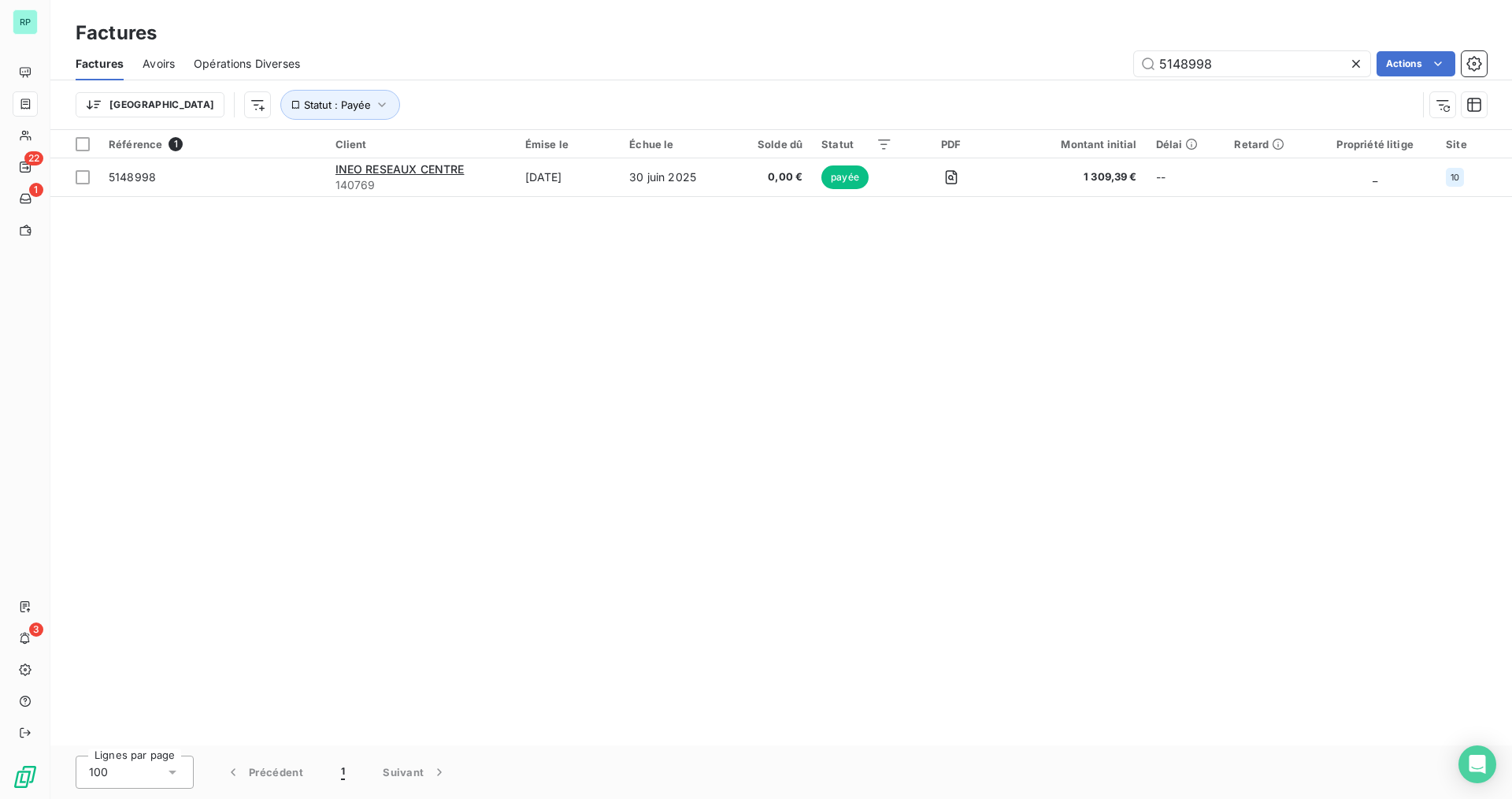
drag, startPoint x: 1211, startPoint y: 65, endPoint x: 1022, endPoint y: 63, distance: 189.0
click at [1022, 63] on div "5148998 Actions" at bounding box center [903, 63] width 1168 height 25
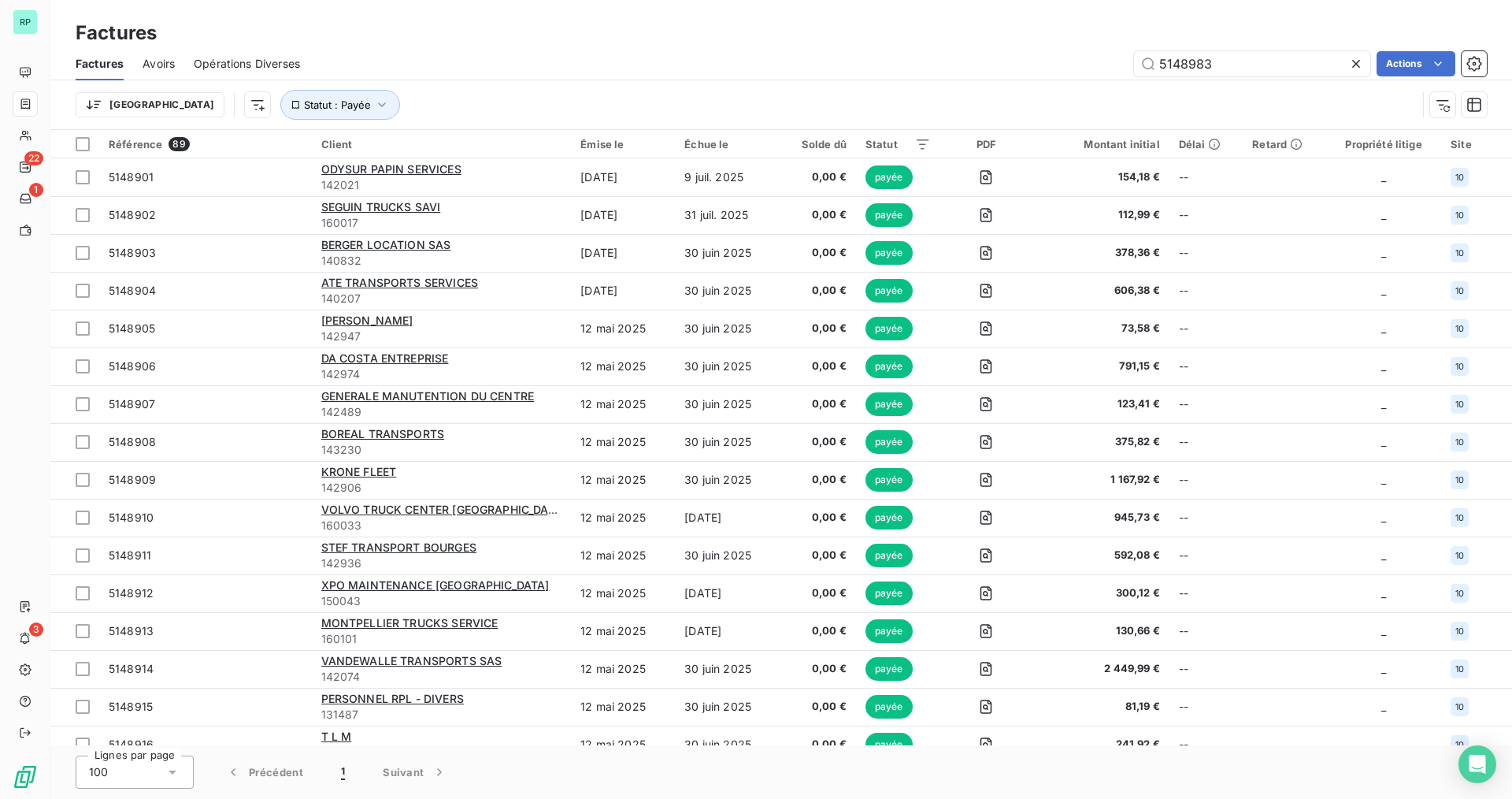
type input "5148983"
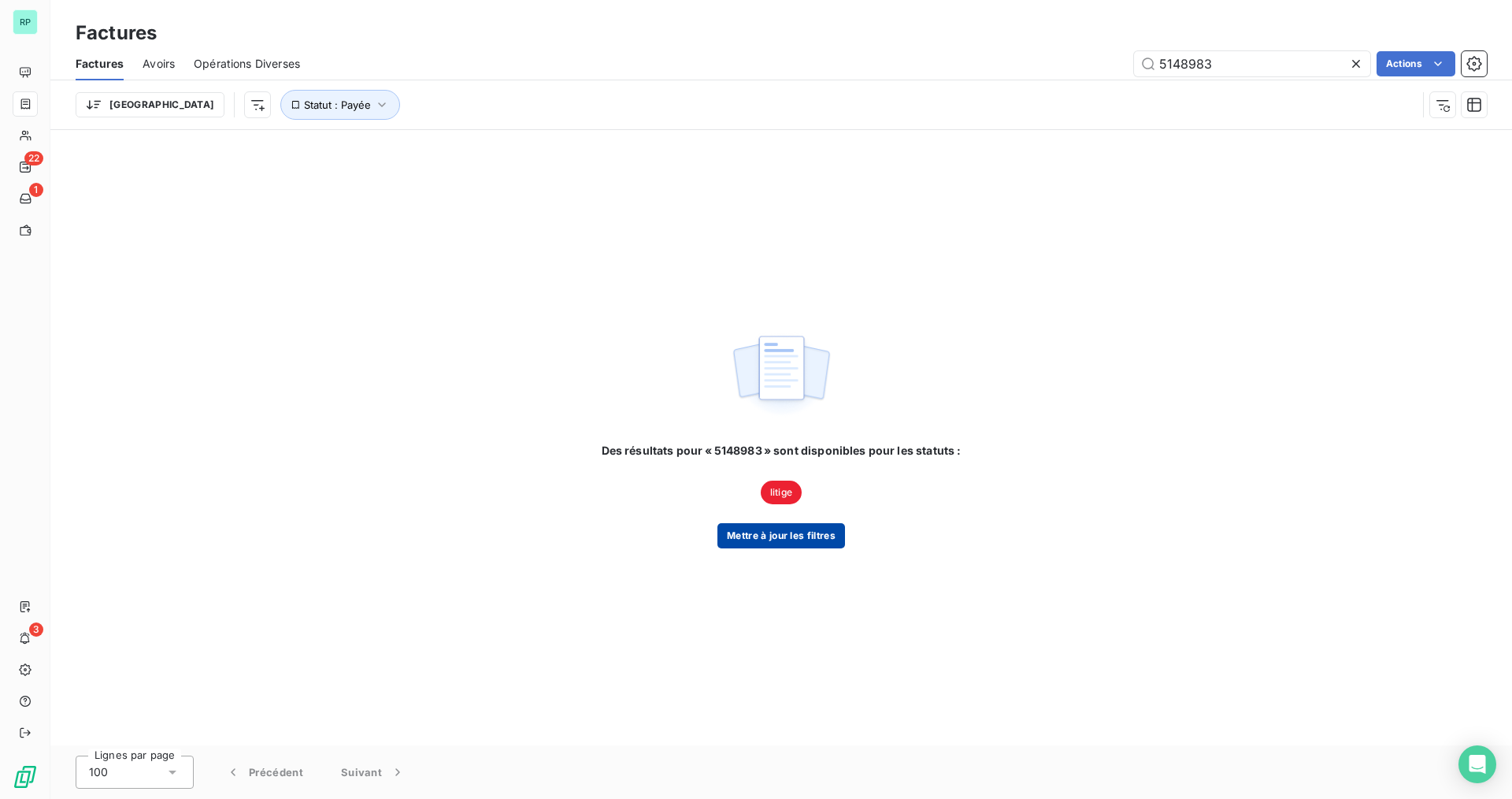
click at [791, 545] on button "Mettre à jour les filtres" at bounding box center [781, 536] width 127 height 25
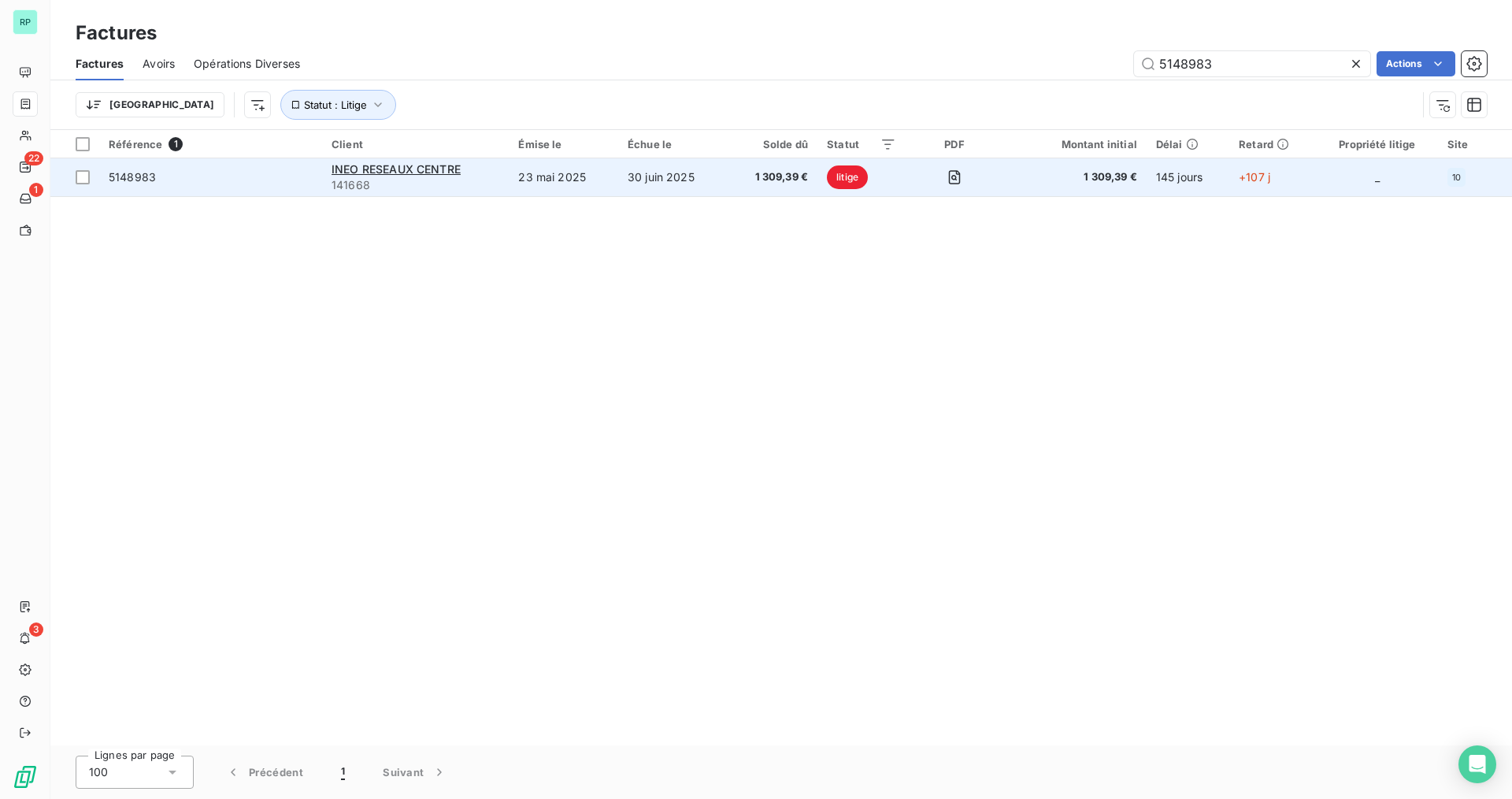
click at [162, 183] on span "5148983" at bounding box center [211, 177] width 204 height 16
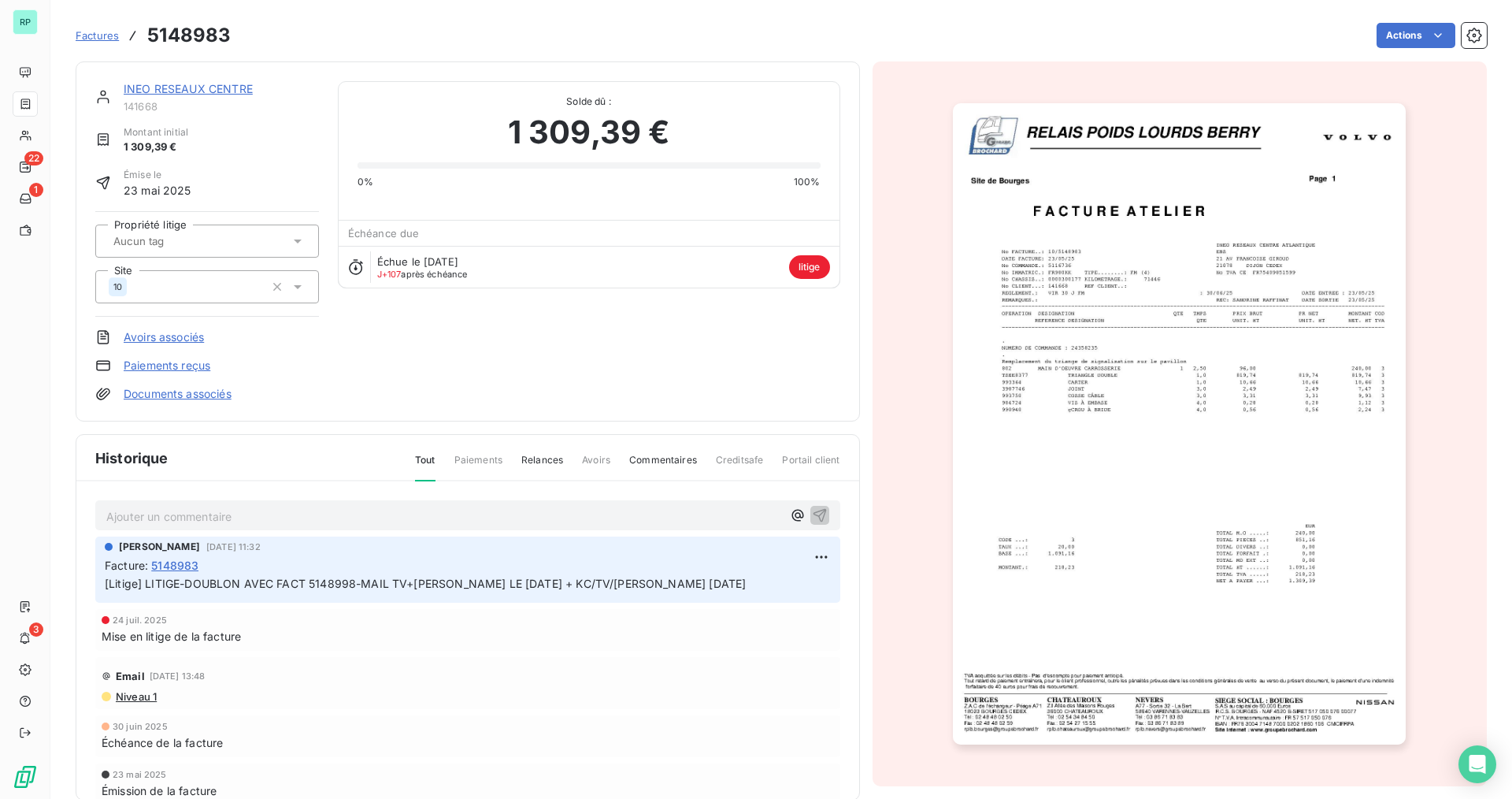
click at [198, 96] on div "INEO RESEAUX CENTRE" at bounding box center [221, 89] width 195 height 16
click at [200, 91] on link "INEO RESEAUX CENTRE" at bounding box center [188, 88] width 129 height 13
